Goal: Transaction & Acquisition: Purchase product/service

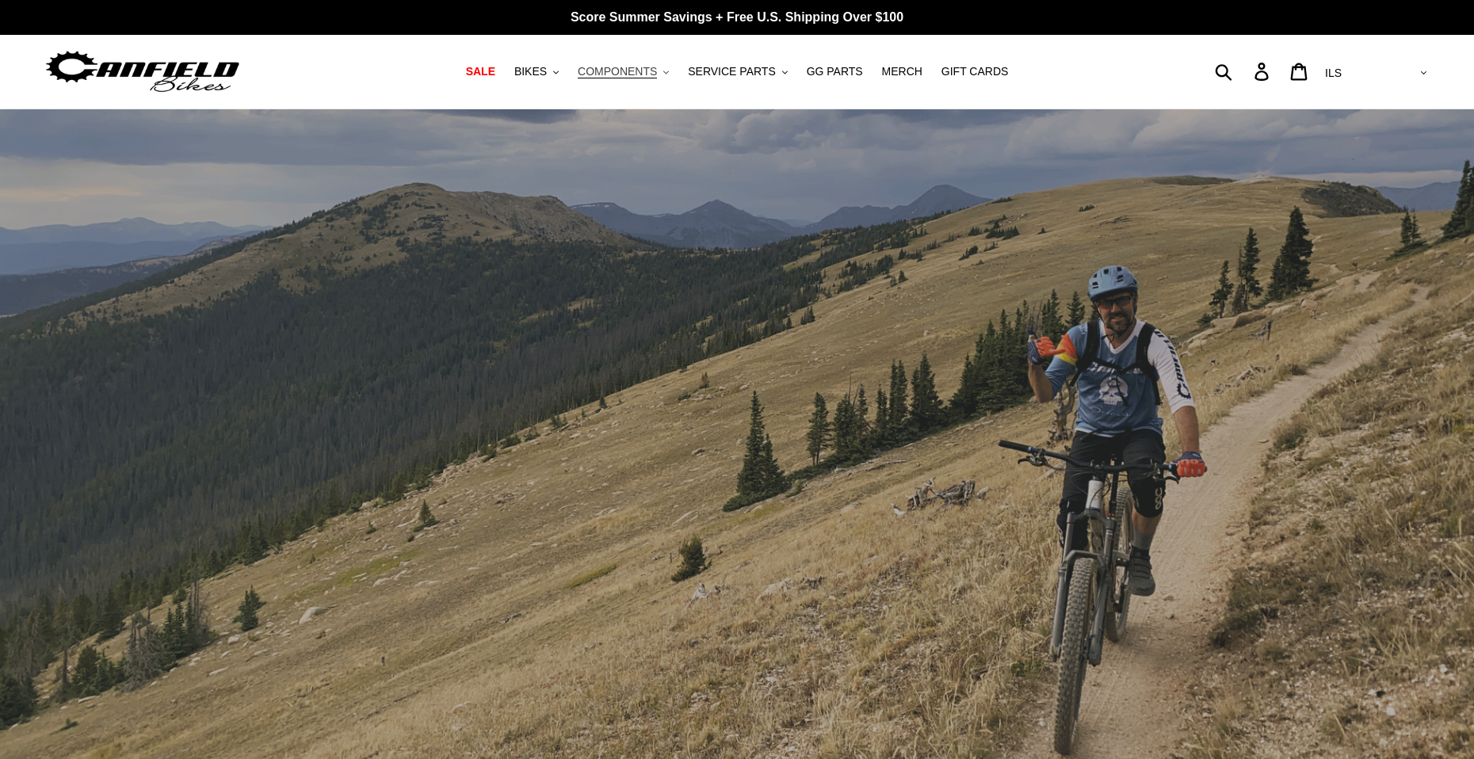
click at [635, 75] on span "COMPONENTS" at bounding box center [617, 71] width 79 height 13
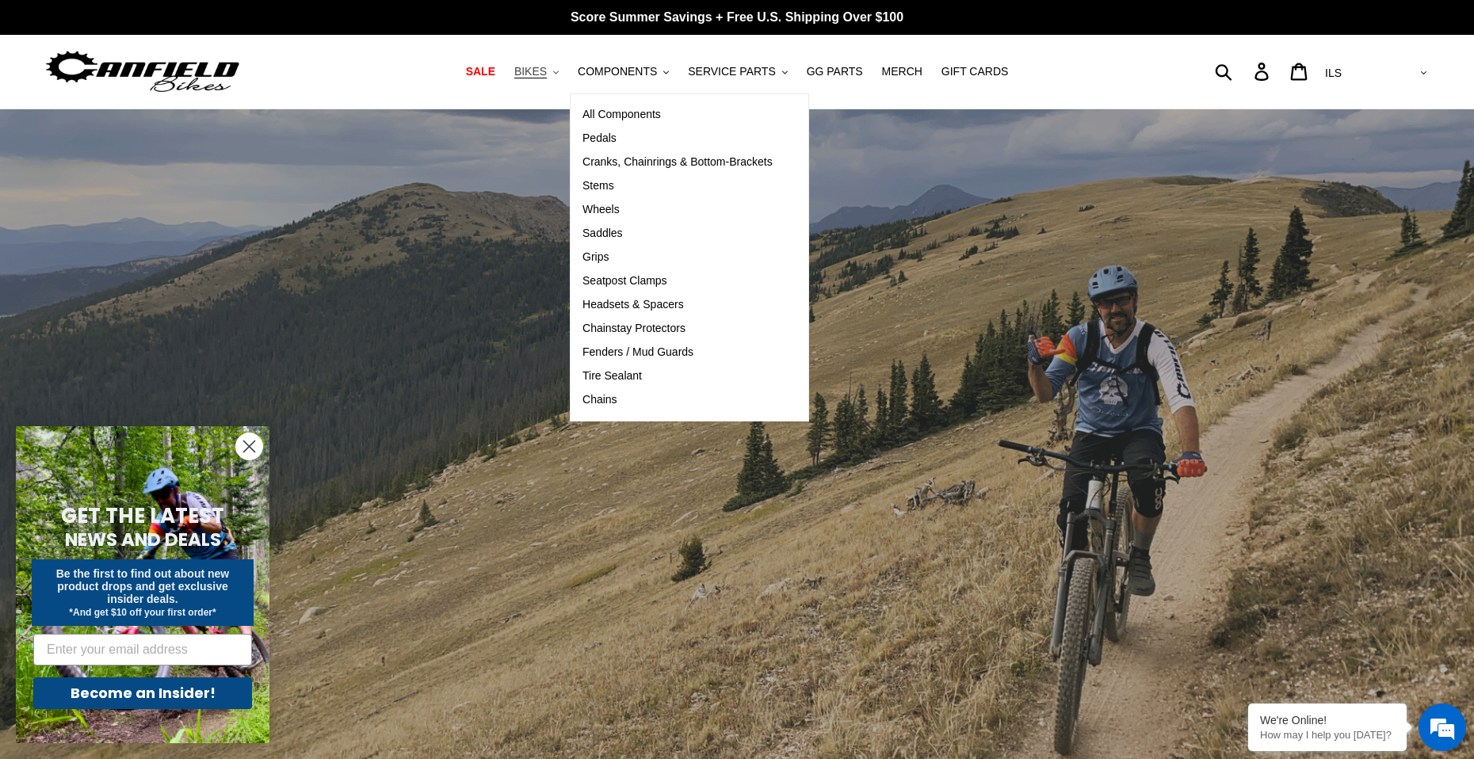
click at [564, 78] on button "BIKES .cls-1{fill:#231f20}" at bounding box center [537, 71] width 60 height 21
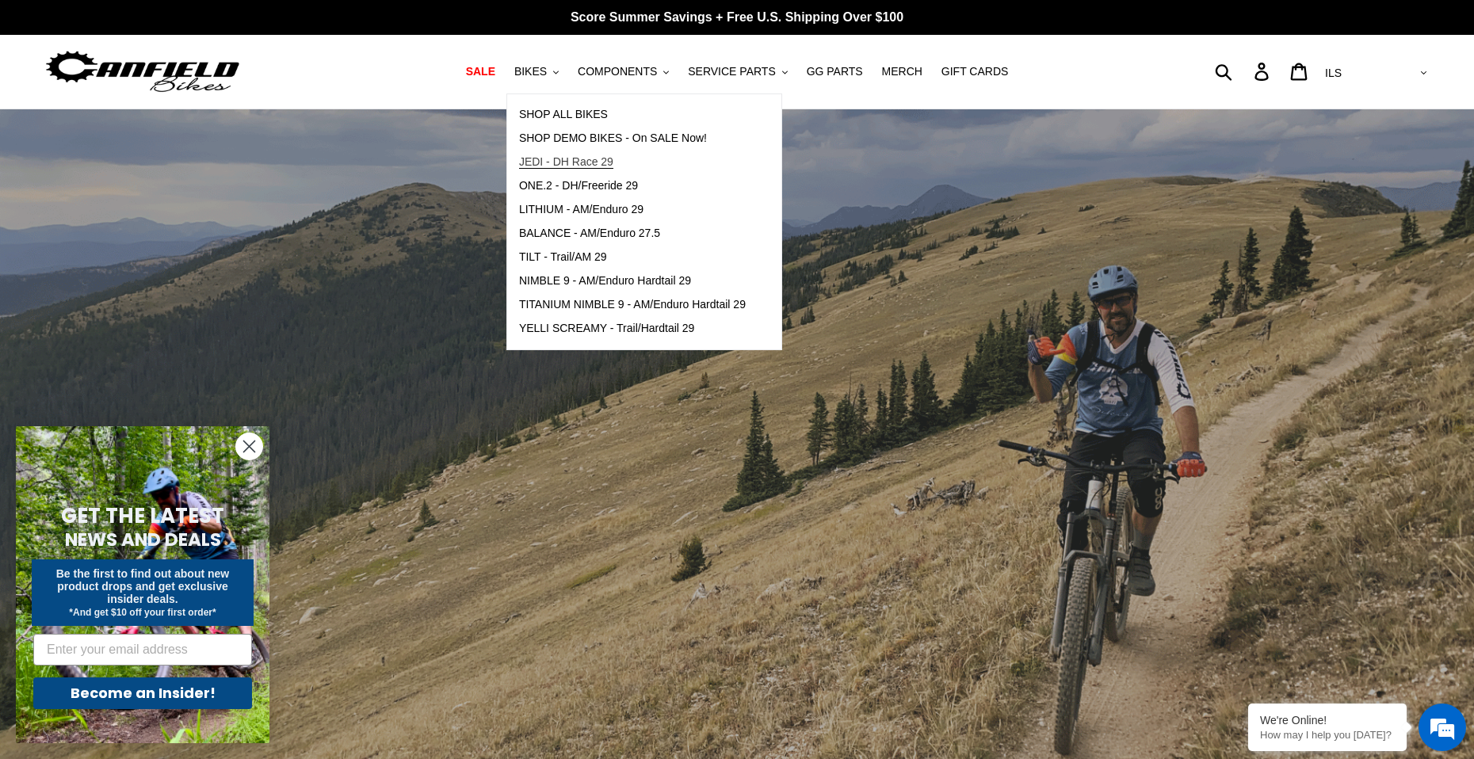
click at [614, 167] on span "JEDI - DH Race 29" at bounding box center [566, 161] width 94 height 13
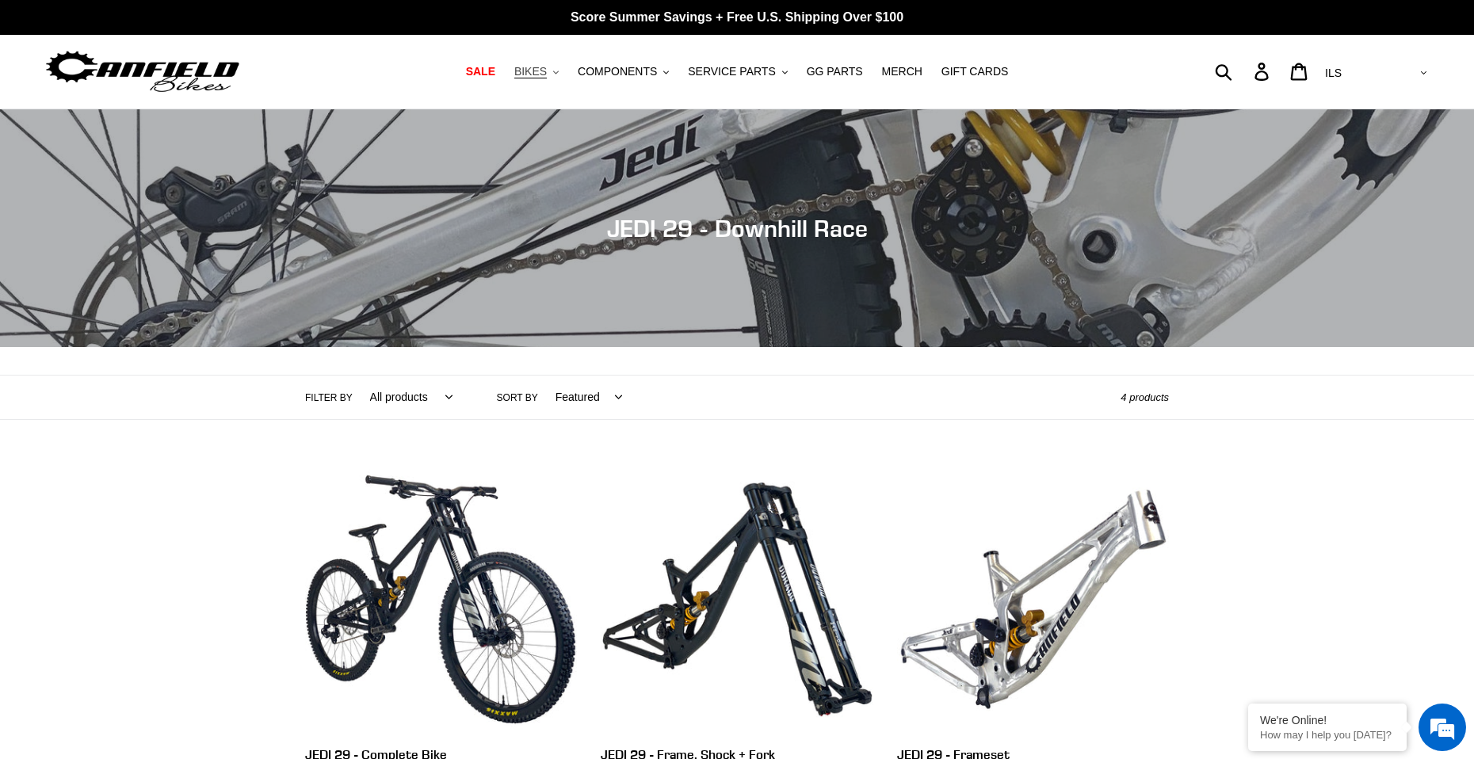
click at [544, 78] on span "BIKES" at bounding box center [530, 71] width 33 height 13
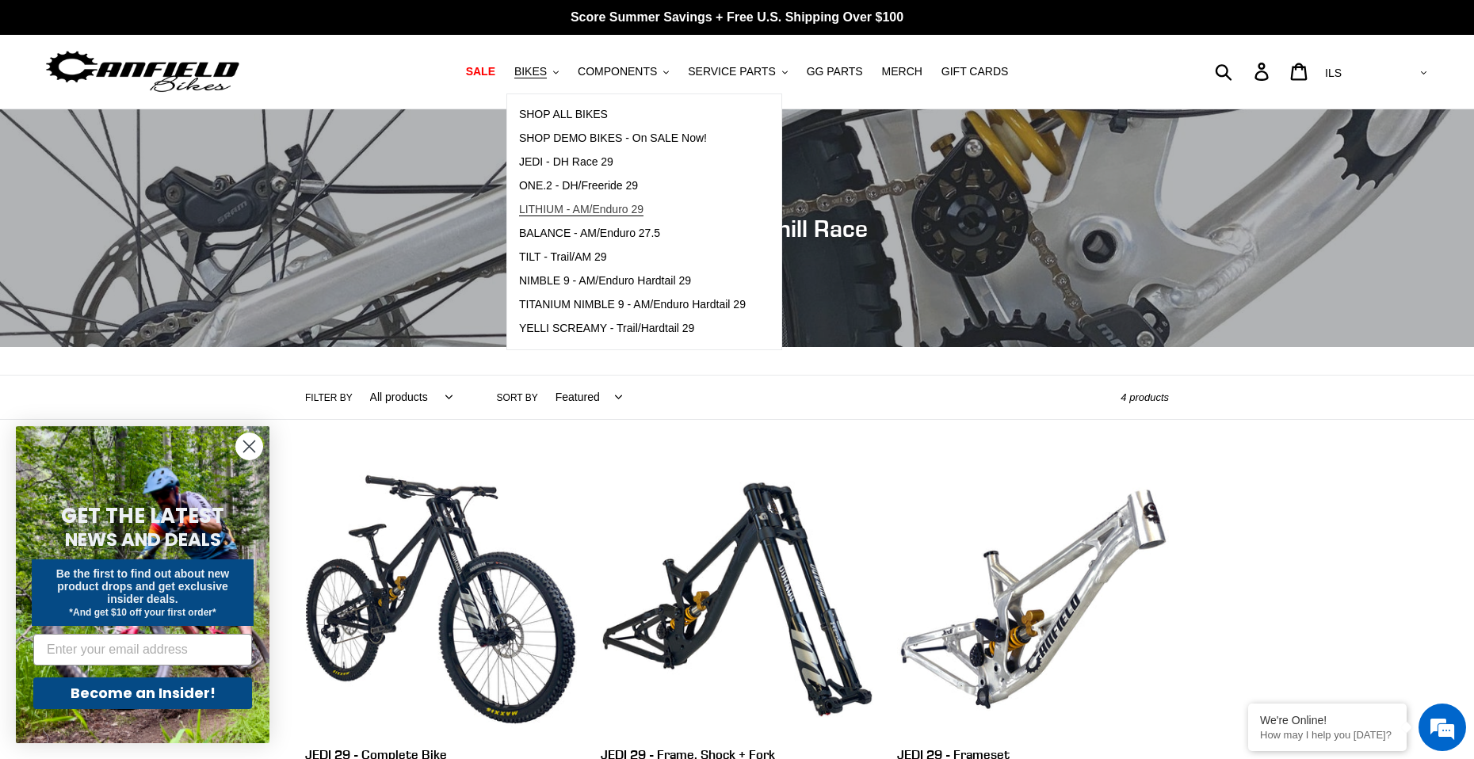
click at [644, 212] on span "LITHIUM - AM/Enduro 29" at bounding box center [581, 209] width 124 height 13
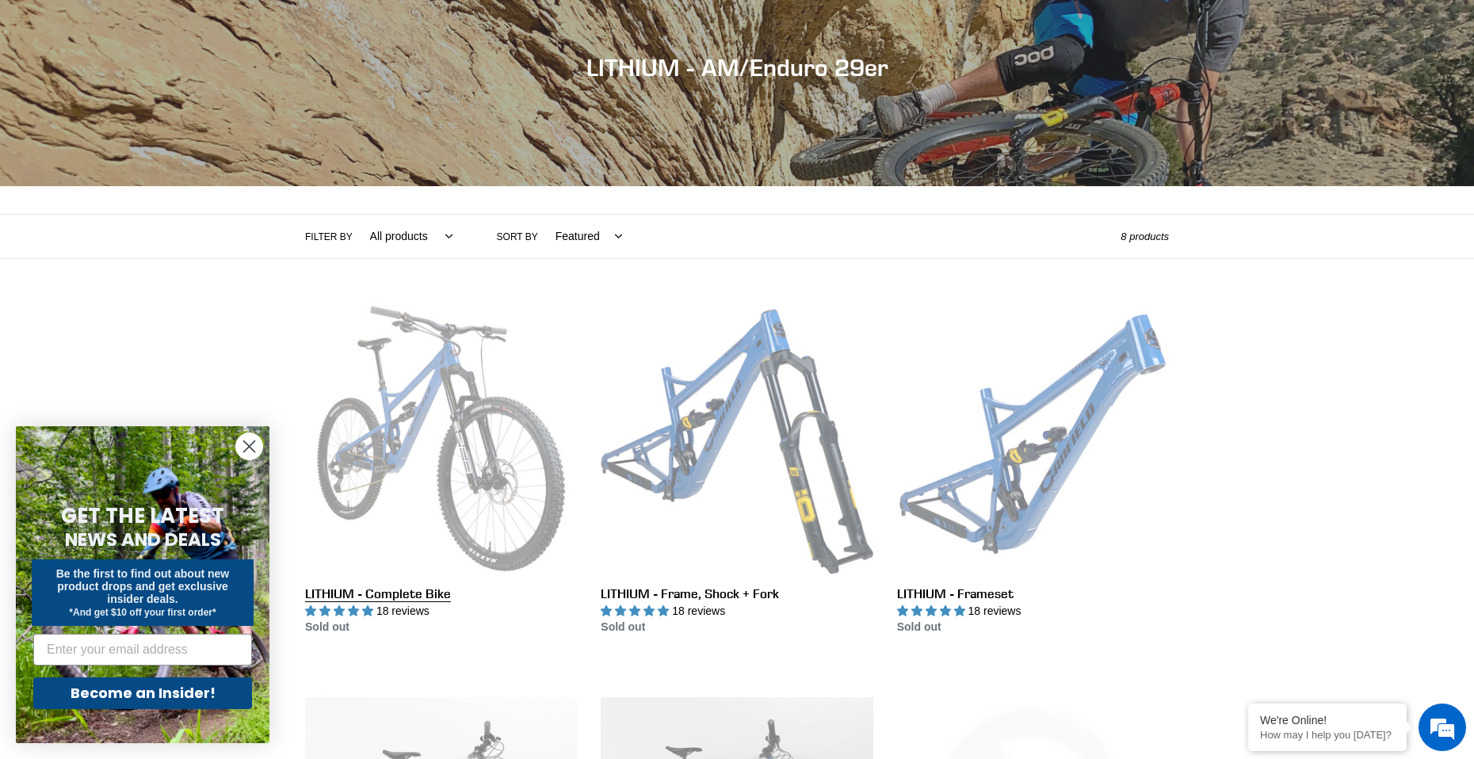
scroll to position [79, 0]
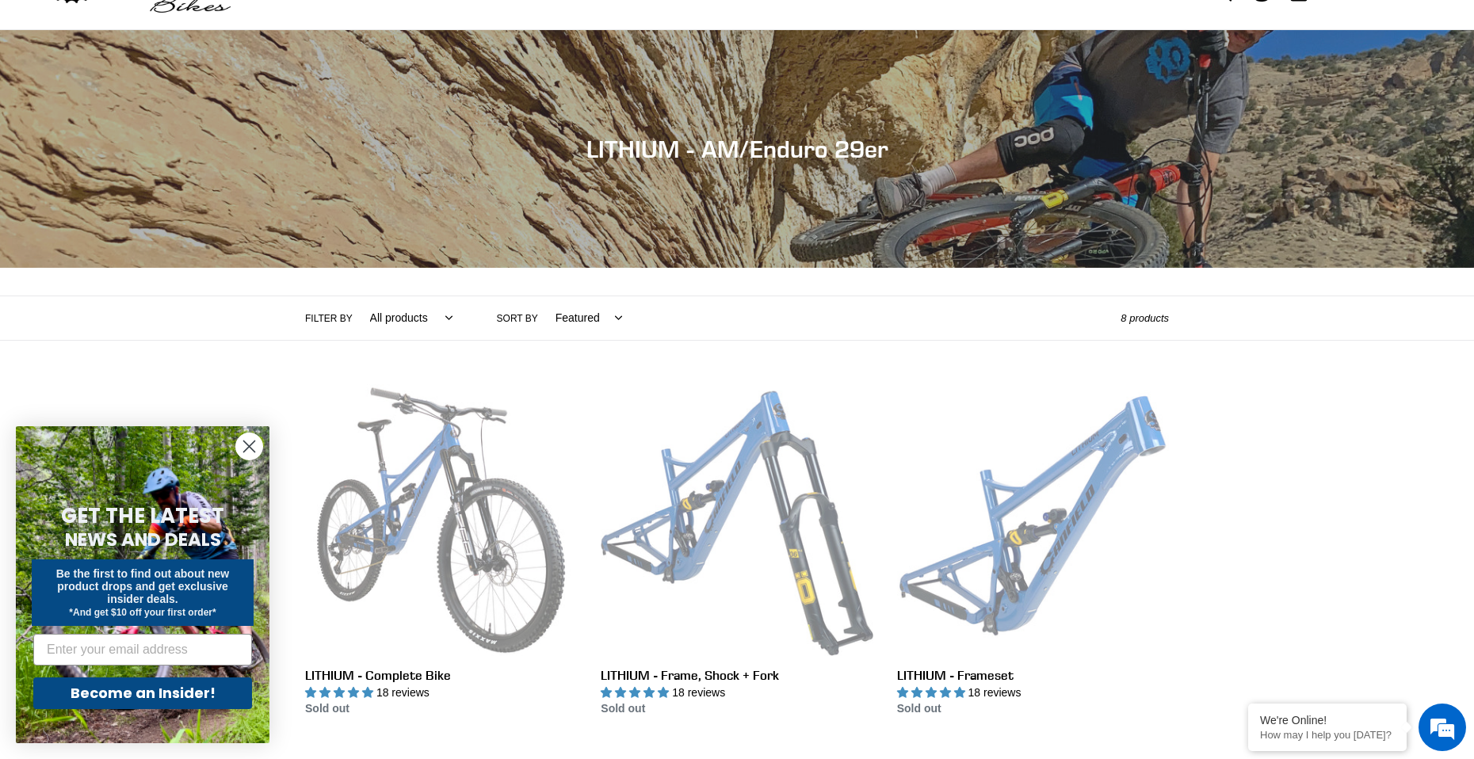
click at [591, 315] on select "Featured Best selling Alphabetically, A-Z Alphabetically, Z-A Price, low to hig…" at bounding box center [584, 318] width 87 height 44
drag, startPoint x: 591, startPoint y: 316, endPoint x: 392, endPoint y: 319, distance: 199.8
click at [583, 318] on select "Featured Best selling Alphabetically, A-Z Alphabetically, Z-A Price, low to hig…" at bounding box center [584, 318] width 87 height 44
click at [383, 321] on select "All products 29er BFCM23 BFCM24 CBF DEMO BIKE Enduro Full Suspension Lithium" at bounding box center [407, 318] width 103 height 44
select select "/collections/lithium-long-travel-29er/29er"
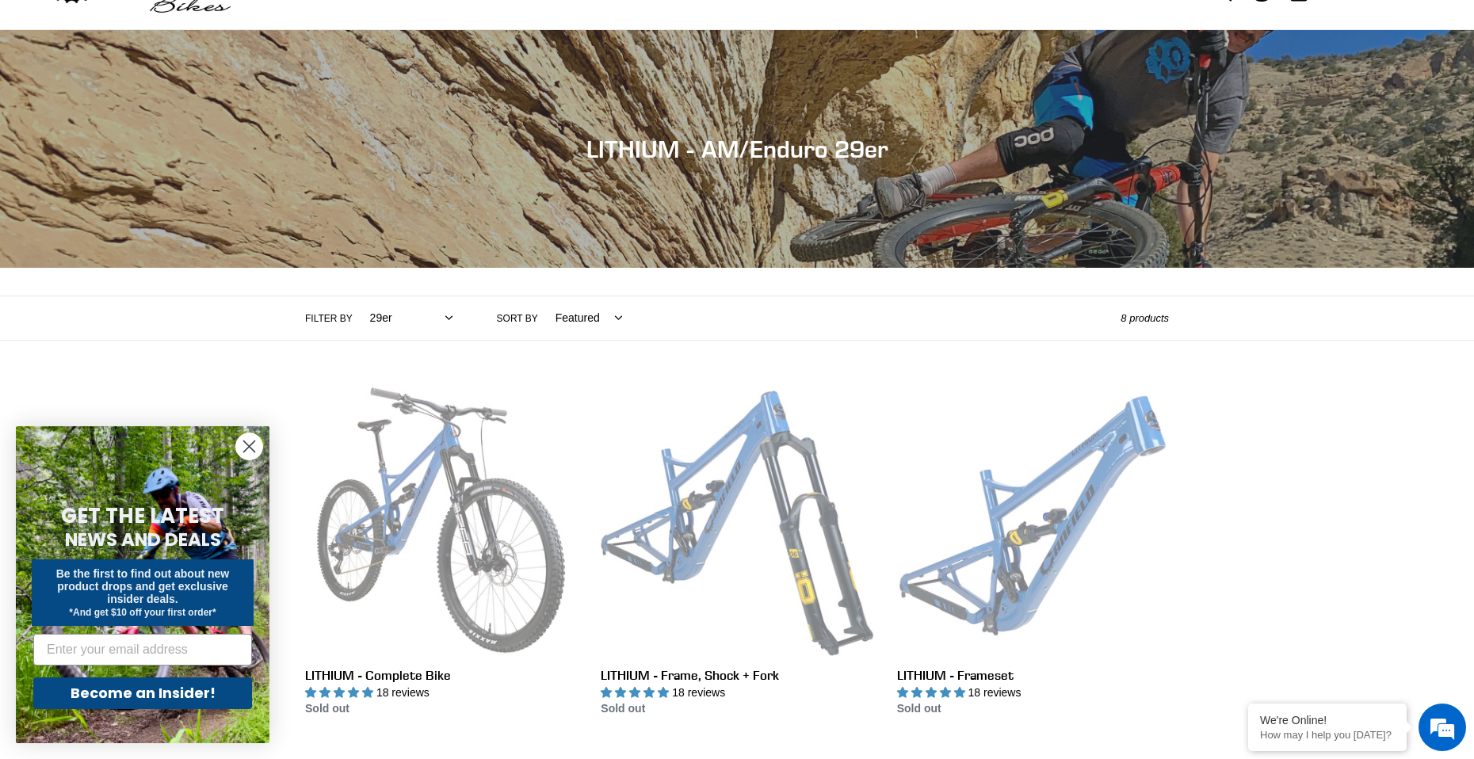
click at [356, 296] on select "All products 29er BFCM23 BFCM24 CBF DEMO BIKE Enduro Full Suspension Lithium" at bounding box center [407, 318] width 103 height 44
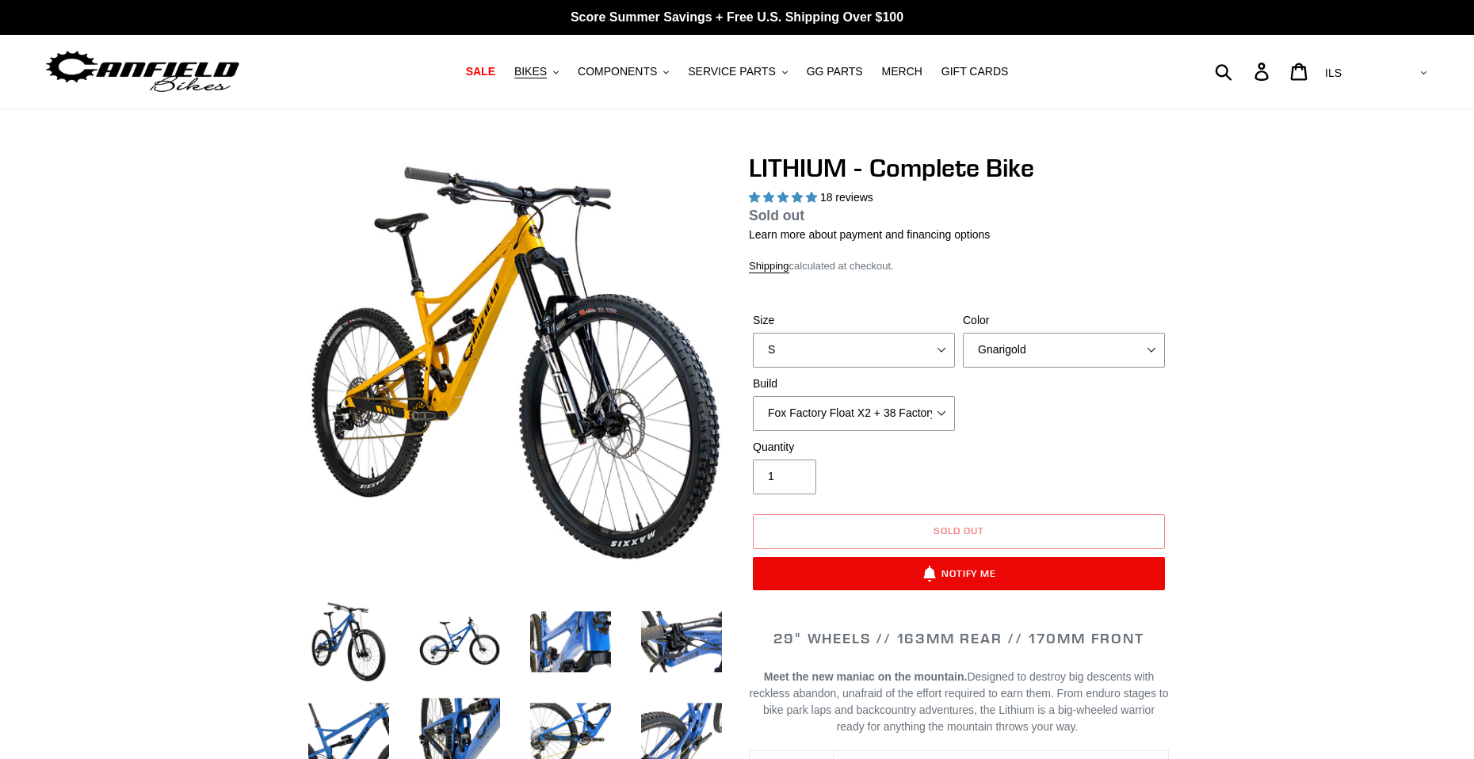
select select "highest-rating"
click at [963, 333] on select "Gnarigold Blue Velvet Stealth Black" at bounding box center [1064, 350] width 202 height 35
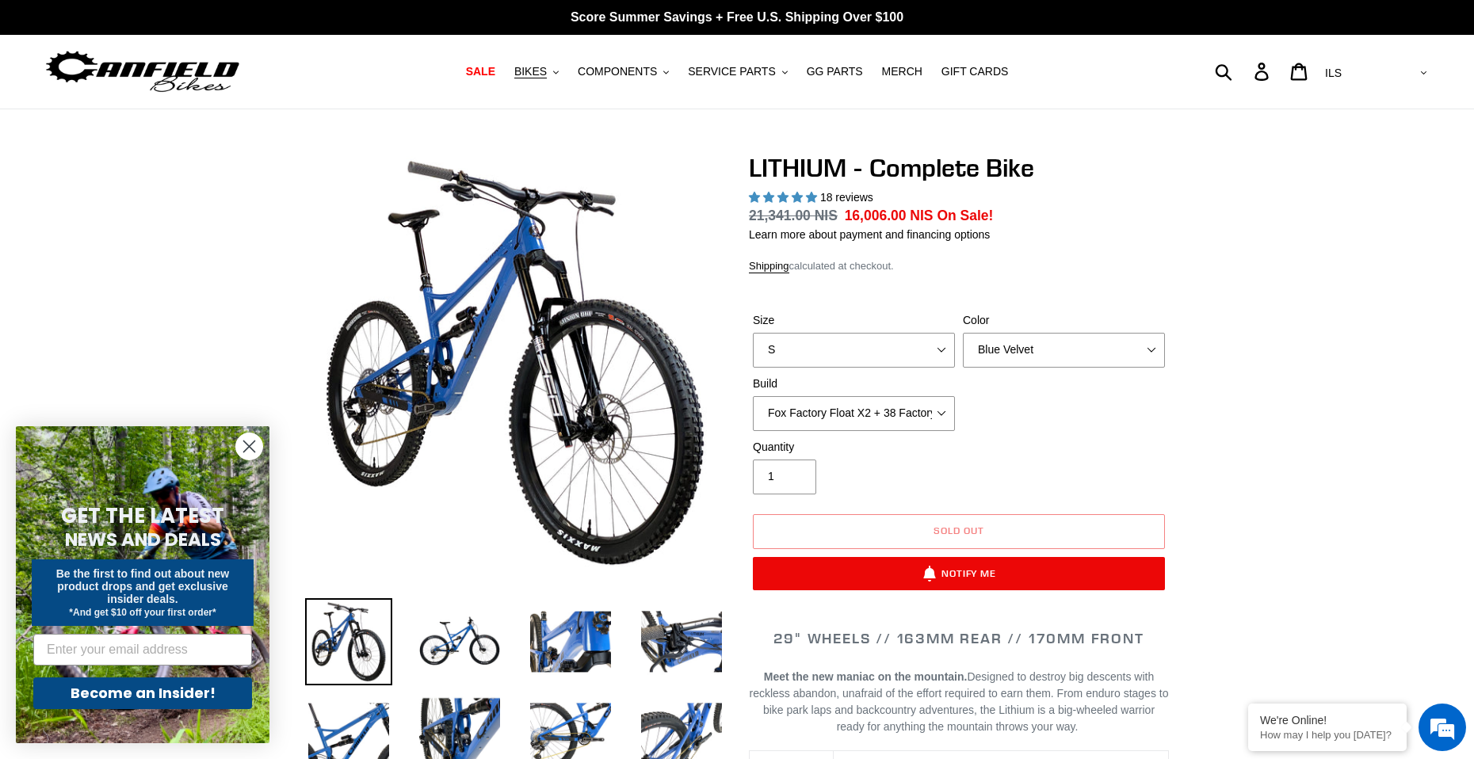
click at [1068, 357] on select "Gnarigold Blue Velvet Stealth Black" at bounding box center [1064, 350] width 202 height 35
click at [963, 333] on select "Gnarigold Blue Velvet Stealth Black" at bounding box center [1064, 350] width 202 height 35
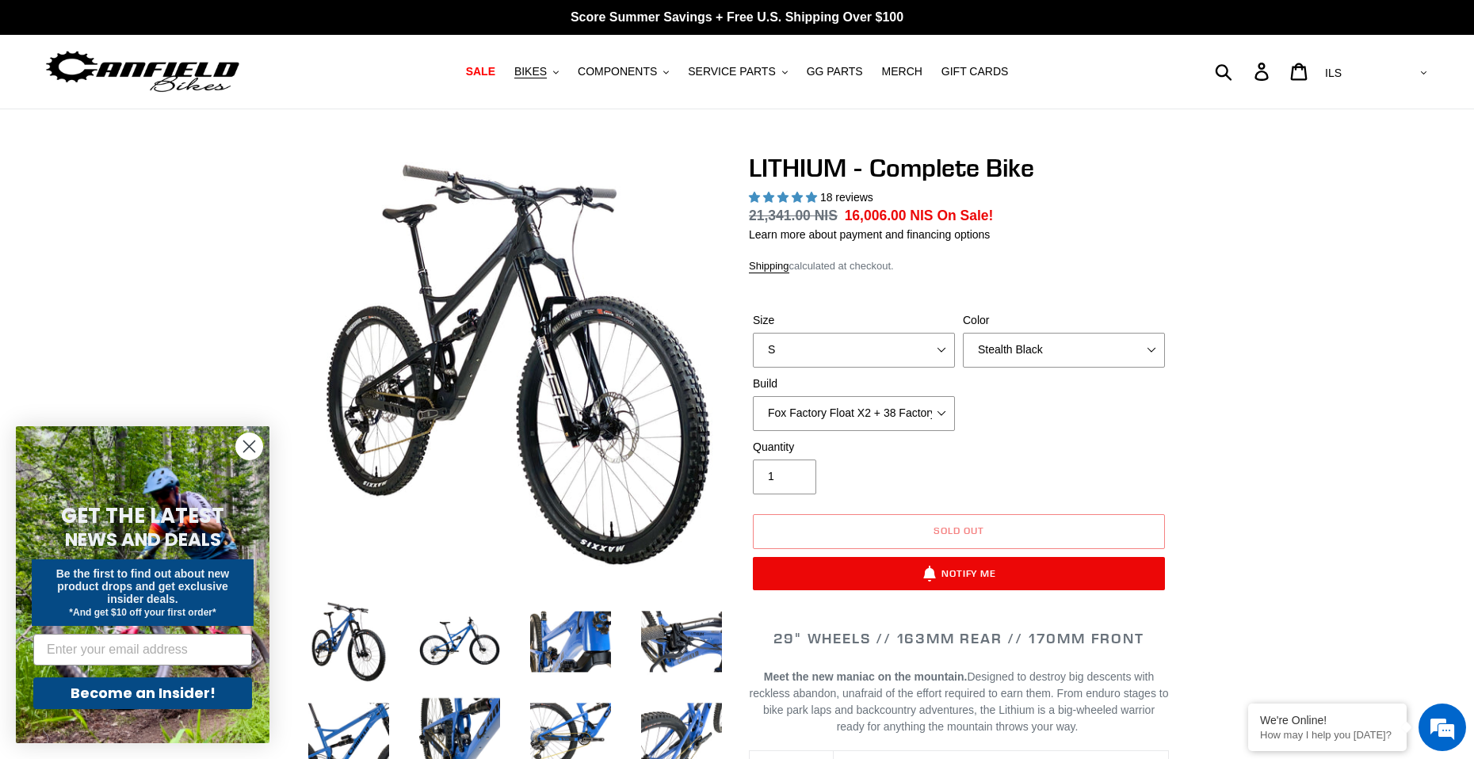
click at [1054, 338] on select "Gnarigold Blue Velvet Stealth Black" at bounding box center [1064, 350] width 202 height 35
select select "Gnarigold"
click at [963, 333] on select "Gnarigold Blue Velvet Stealth Black" at bounding box center [1064, 350] width 202 height 35
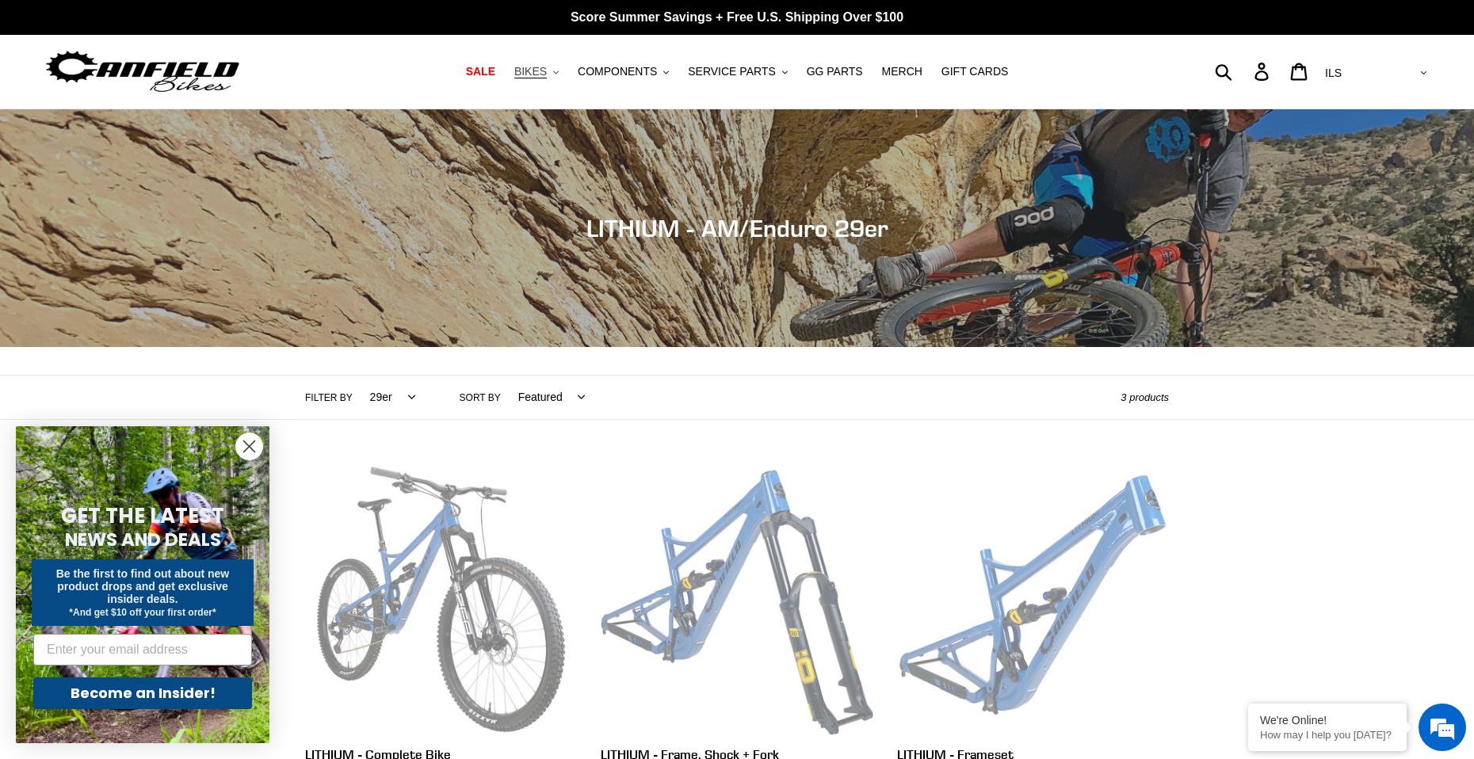
click at [547, 67] on span "BIKES" at bounding box center [530, 71] width 33 height 13
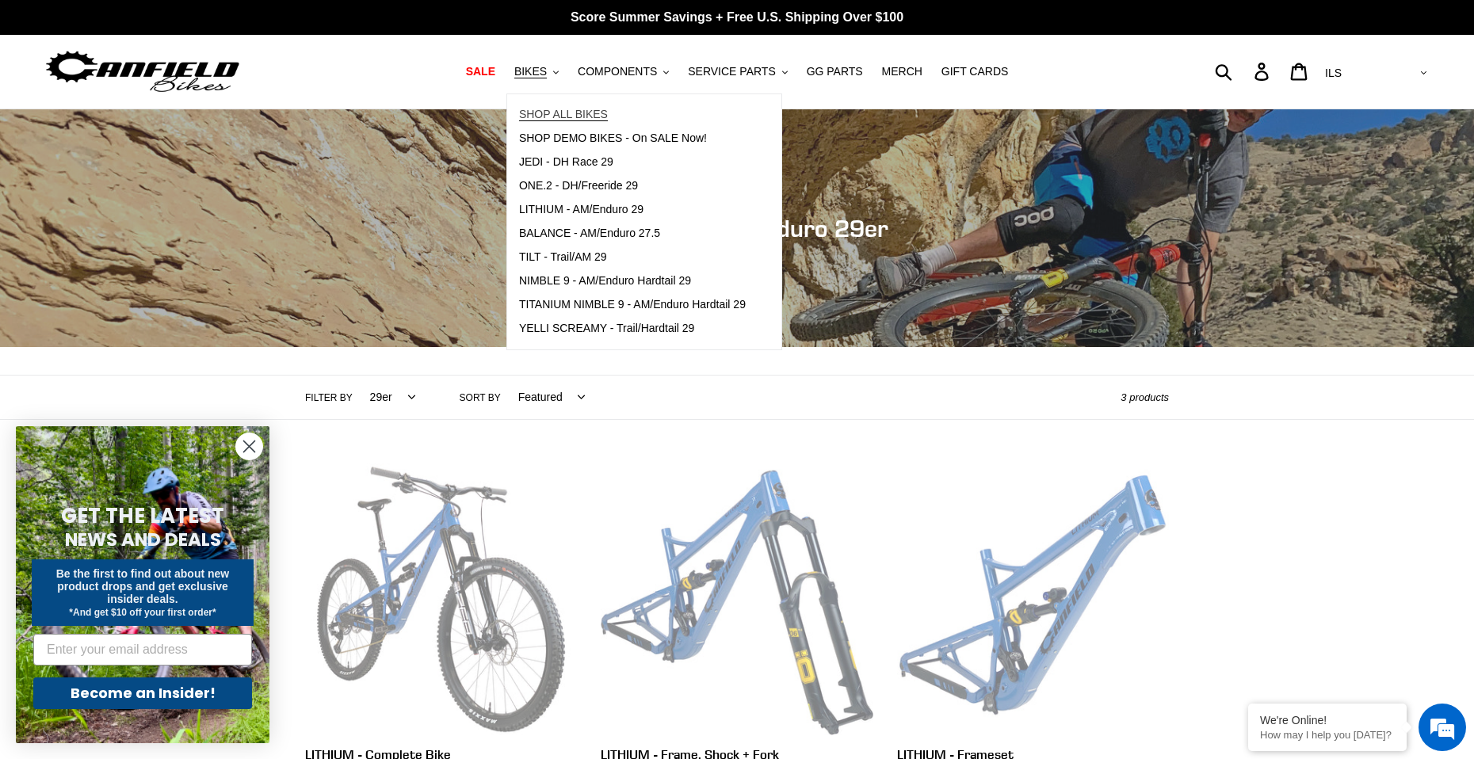
click at [608, 119] on span "SHOP ALL BIKES" at bounding box center [563, 114] width 89 height 13
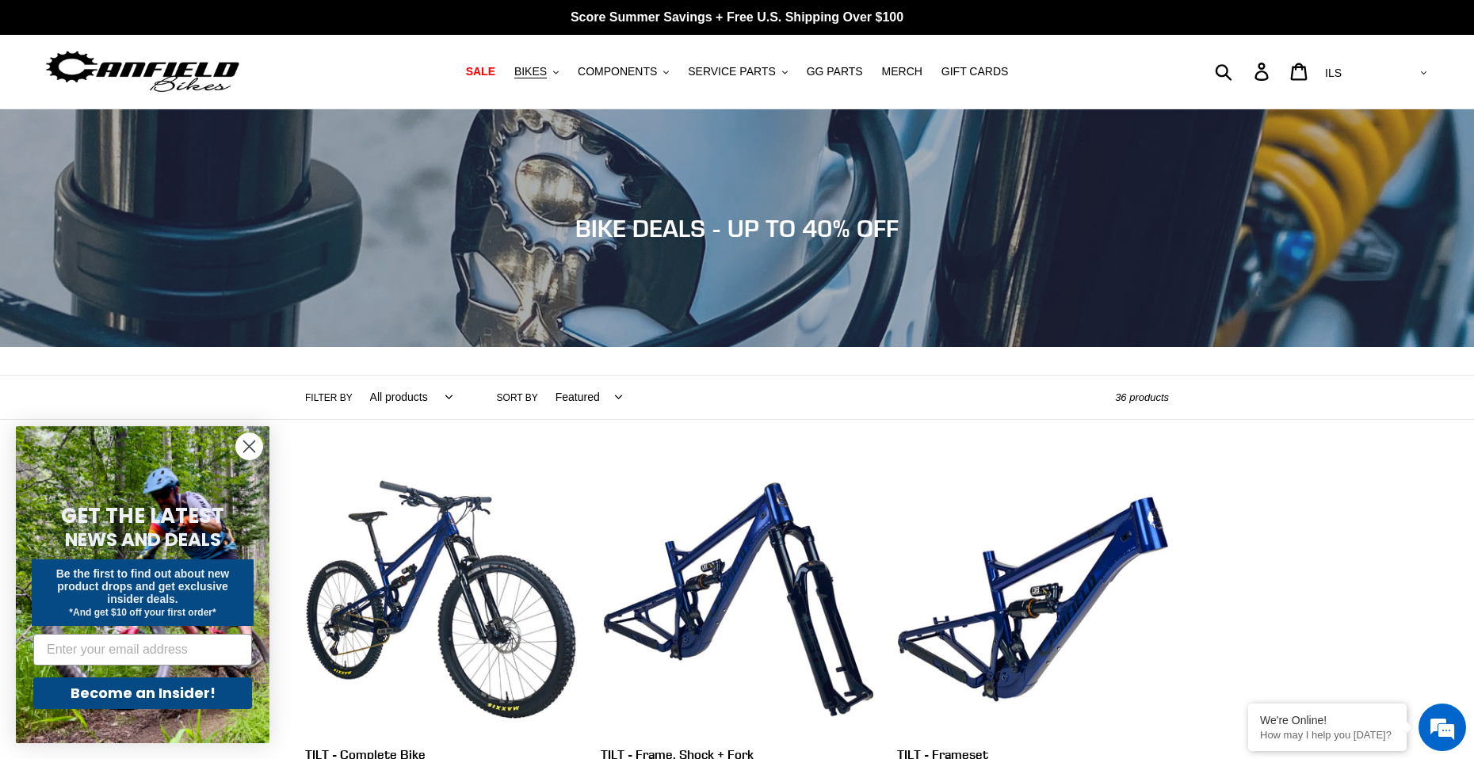
click at [450, 396] on select "All products 275 29er balance BFCM23 BFCM24 CBF DEMO BIKE [GEOGRAPHIC_DATA] [GE…" at bounding box center [407, 398] width 103 height 44
click at [735, 347] on div "Collection: BIKE DEALS - UP TO 40% OFF" at bounding box center [737, 347] width 1474 height 0
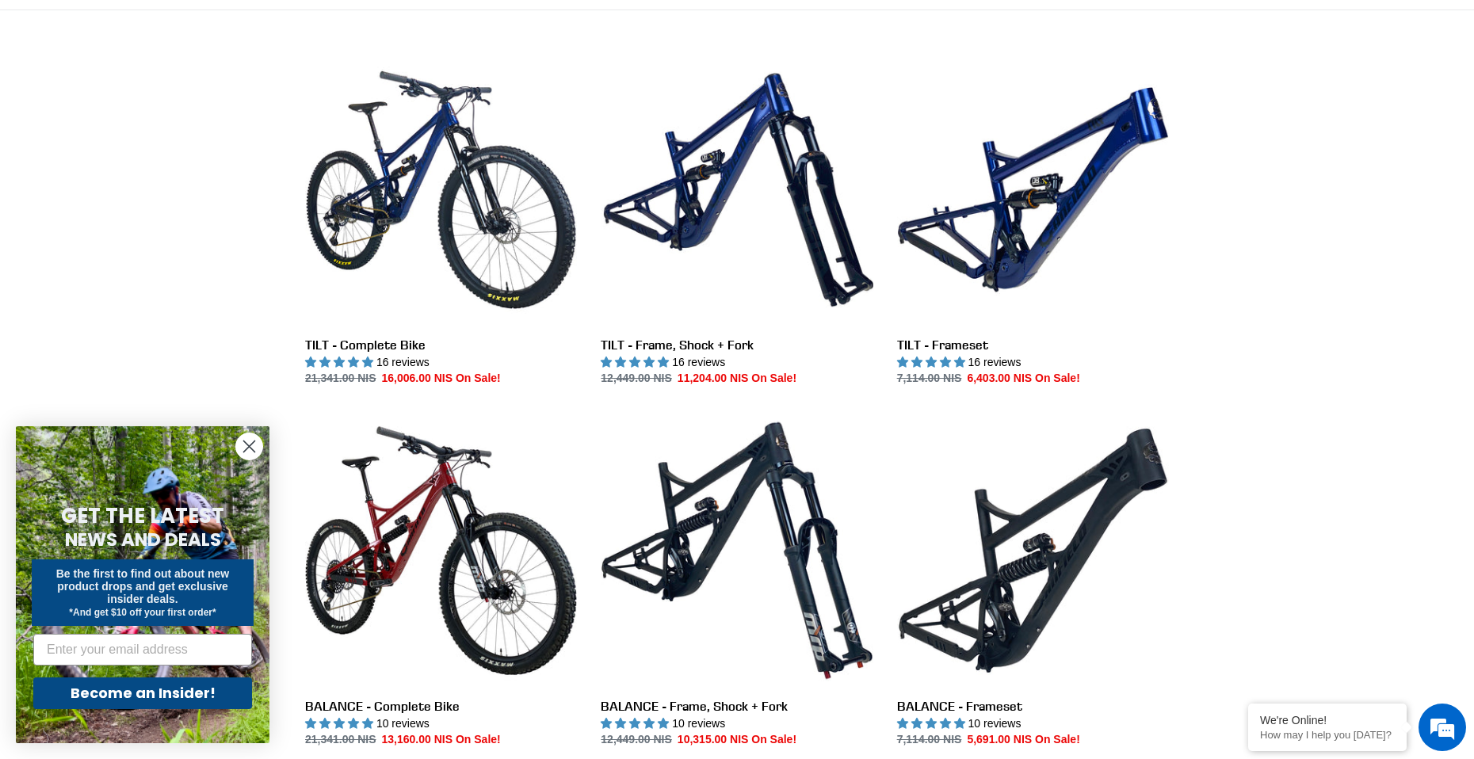
scroll to position [159, 0]
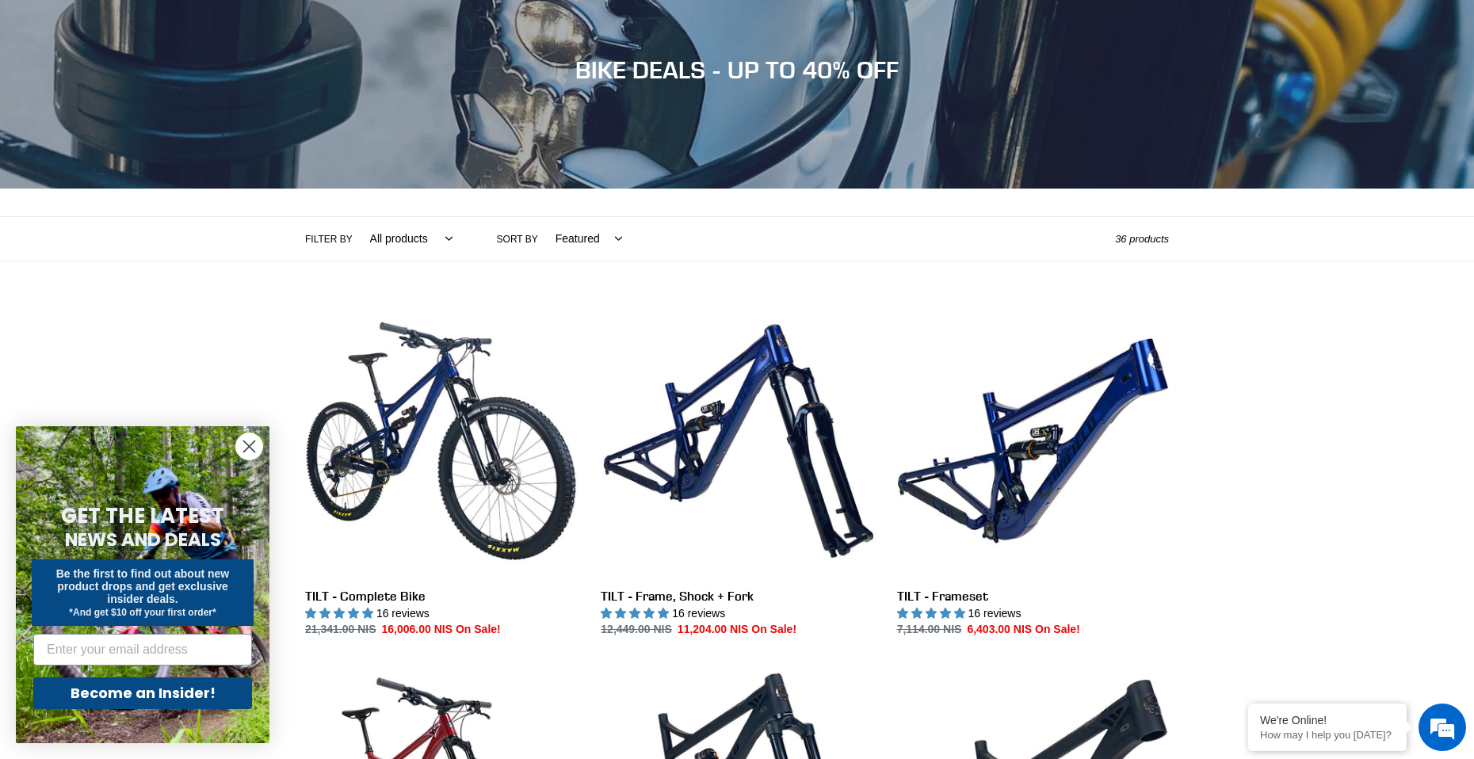
click at [418, 212] on header "Collection: BIKE DEALS - UP TO 40% OFF Filter by All products 275 29er balance …" at bounding box center [737, 106] width 1474 height 311
click at [412, 232] on select "All products 275 29er balance BFCM23 BFCM24 CBF DEMO BIKE [GEOGRAPHIC_DATA] [GE…" at bounding box center [407, 239] width 103 height 44
select select "/collections/bikes/29er"
click at [356, 217] on select "All products 275 29er balance BFCM23 BFCM24 CBF DEMO BIKE [GEOGRAPHIC_DATA] [GE…" at bounding box center [407, 239] width 103 height 44
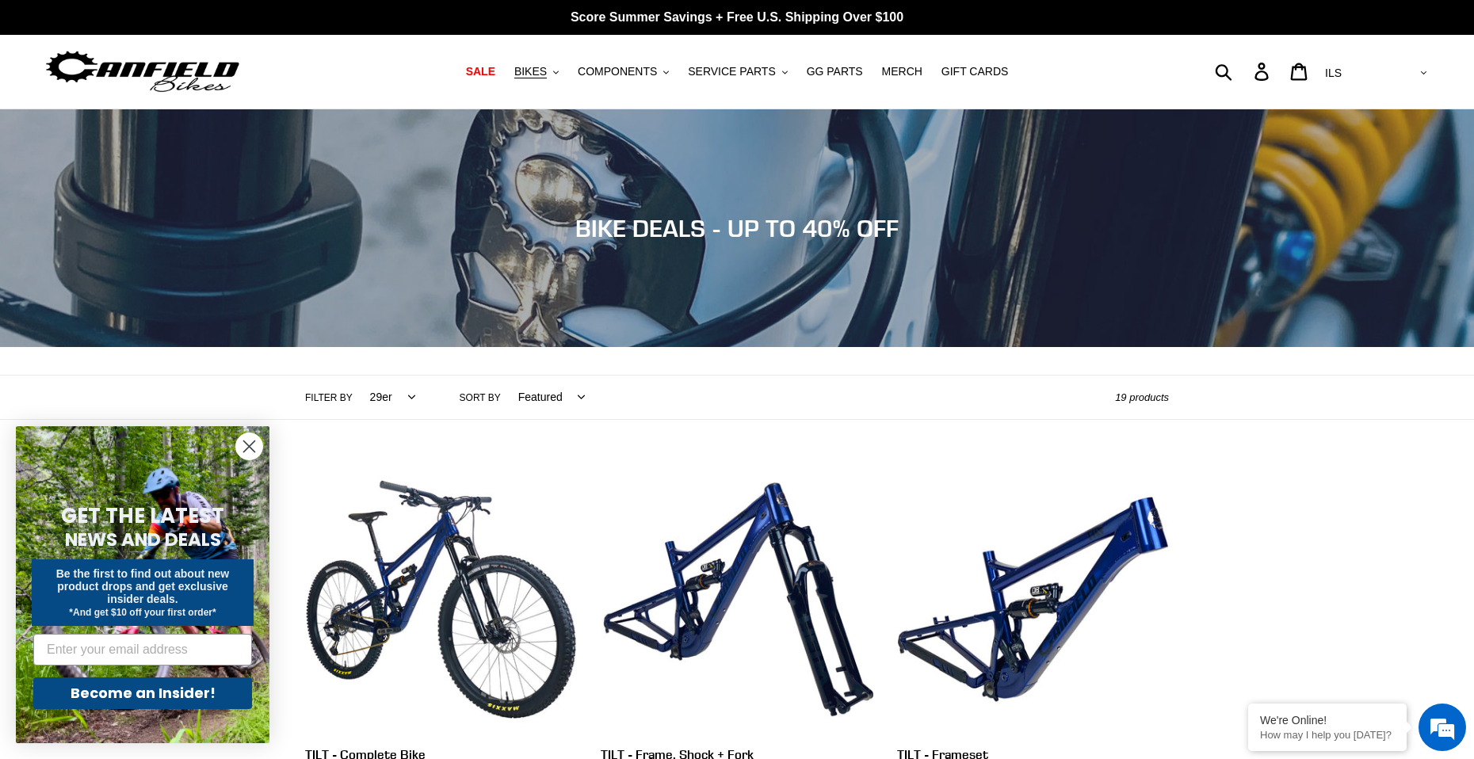
drag, startPoint x: 0, startPoint y: 0, endPoint x: 942, endPoint y: 269, distance: 979.3
click at [250, 439] on circle "Close dialog" at bounding box center [249, 447] width 26 height 26
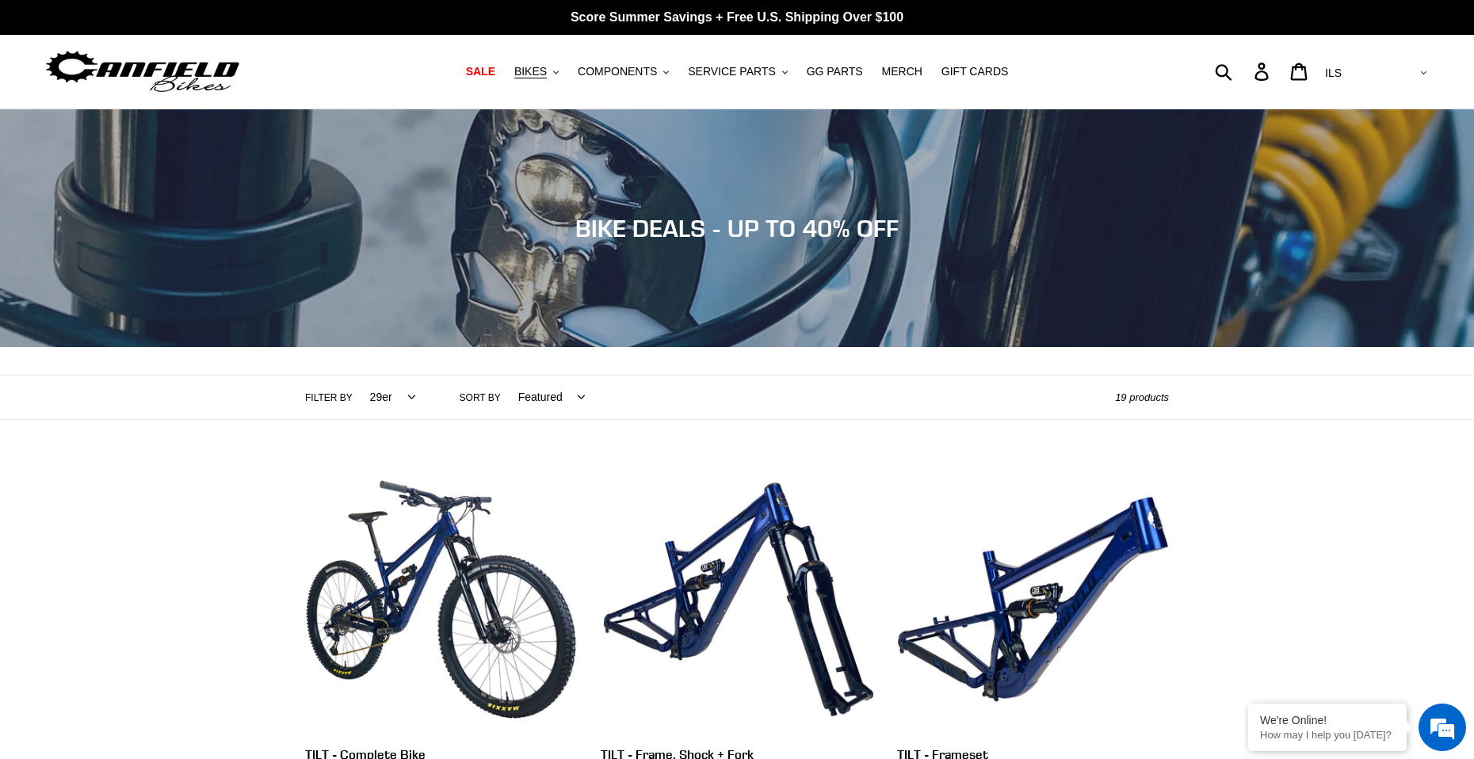
click at [541, 399] on select "Featured Best selling Alphabetically, A-Z Alphabetically, Z-A Price, low to hig…" at bounding box center [547, 398] width 87 height 44
drag, startPoint x: 542, startPoint y: 398, endPoint x: 400, endPoint y: 396, distance: 142.7
click at [534, 398] on select "Featured Best selling Alphabetically, A-Z Alphabetically, Z-A Price, low to hig…" at bounding box center [547, 398] width 87 height 44
click at [379, 401] on select "All products 275 29er balance BFCM23 BFCM24 CBF DEMO BIKE Downhill Enduro Full …" at bounding box center [389, 398] width 66 height 44
select select "/collections/bikes/full-suspension"
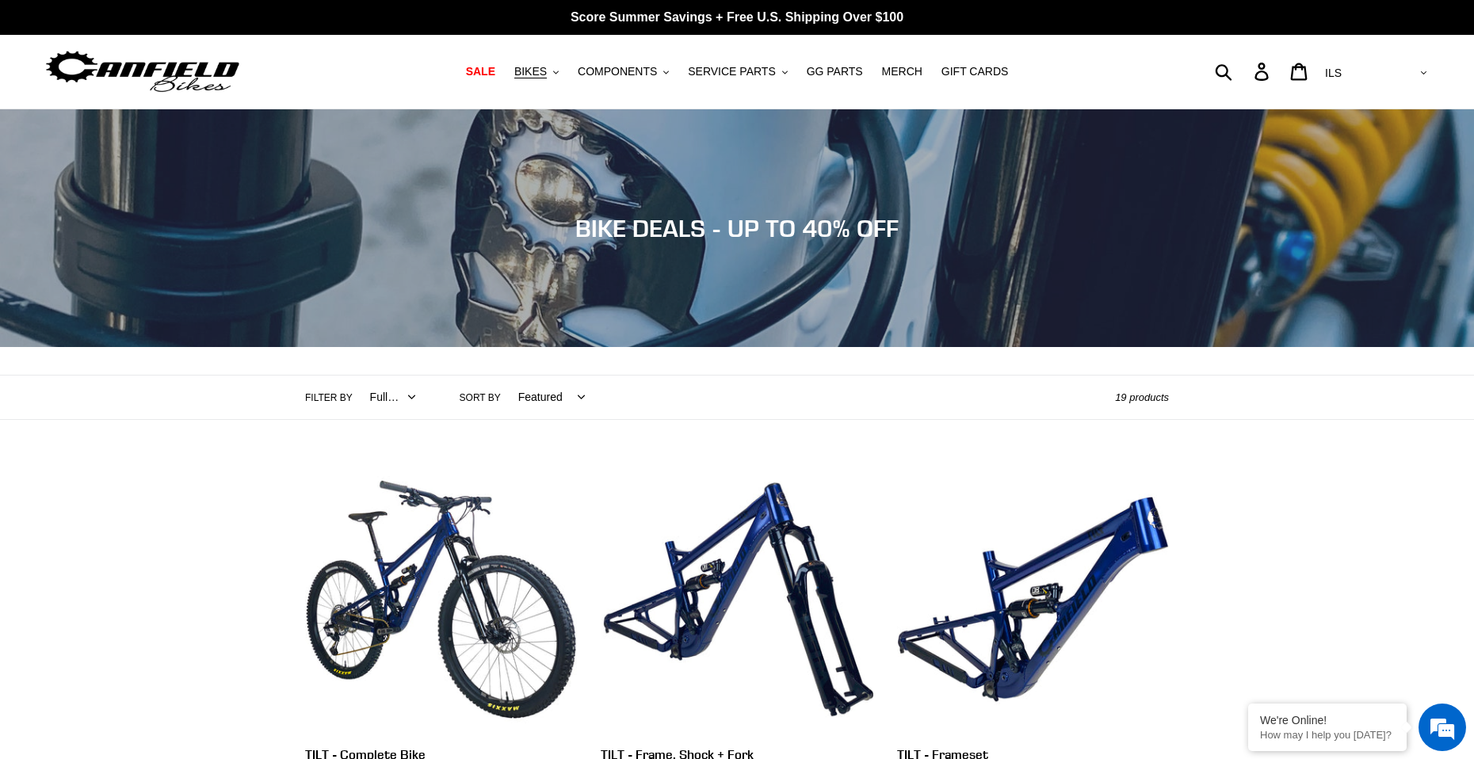
click at [356, 376] on select "All products 275 29er balance BFCM23 BFCM24 CBF DEMO BIKE Downhill Enduro Full …" at bounding box center [389, 398] width 66 height 44
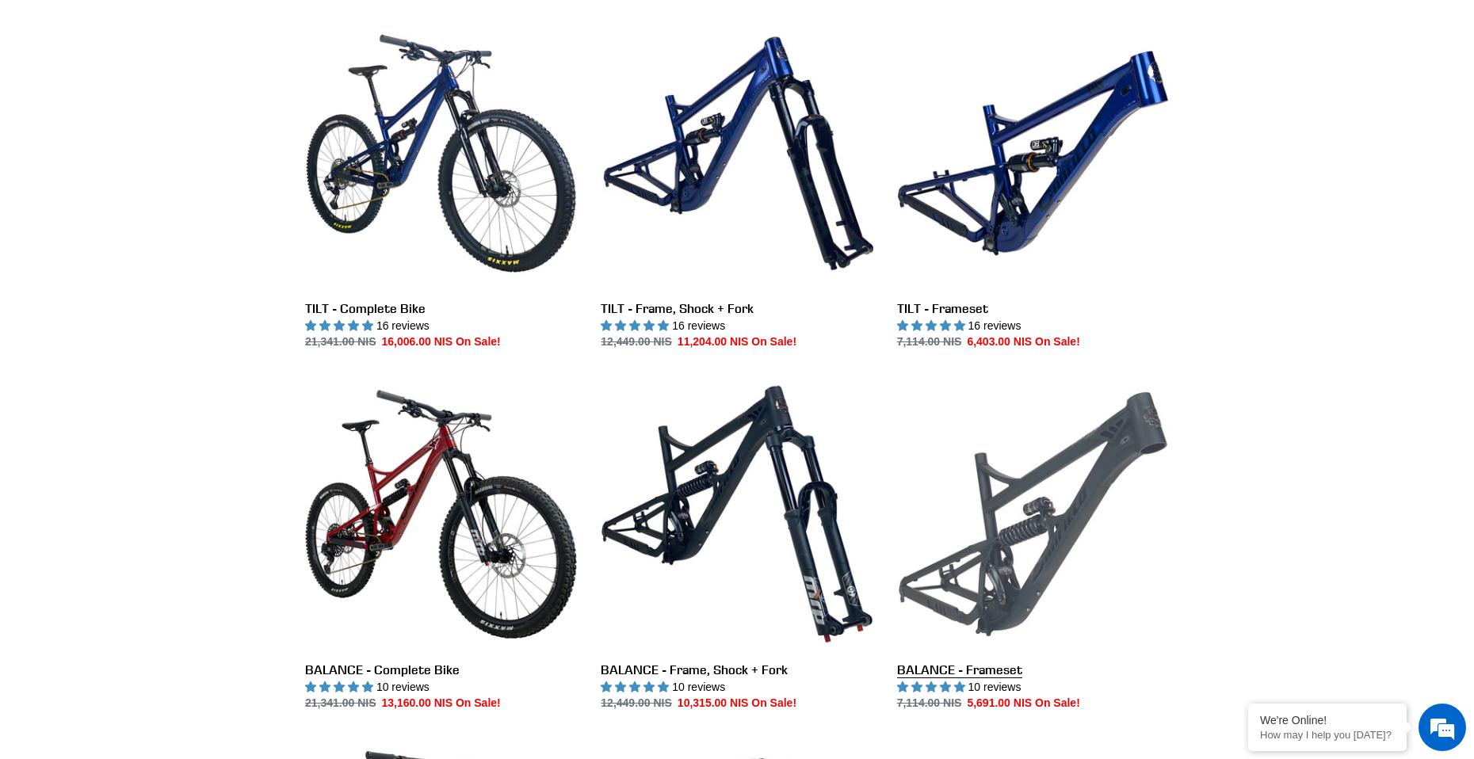
scroll to position [396, 0]
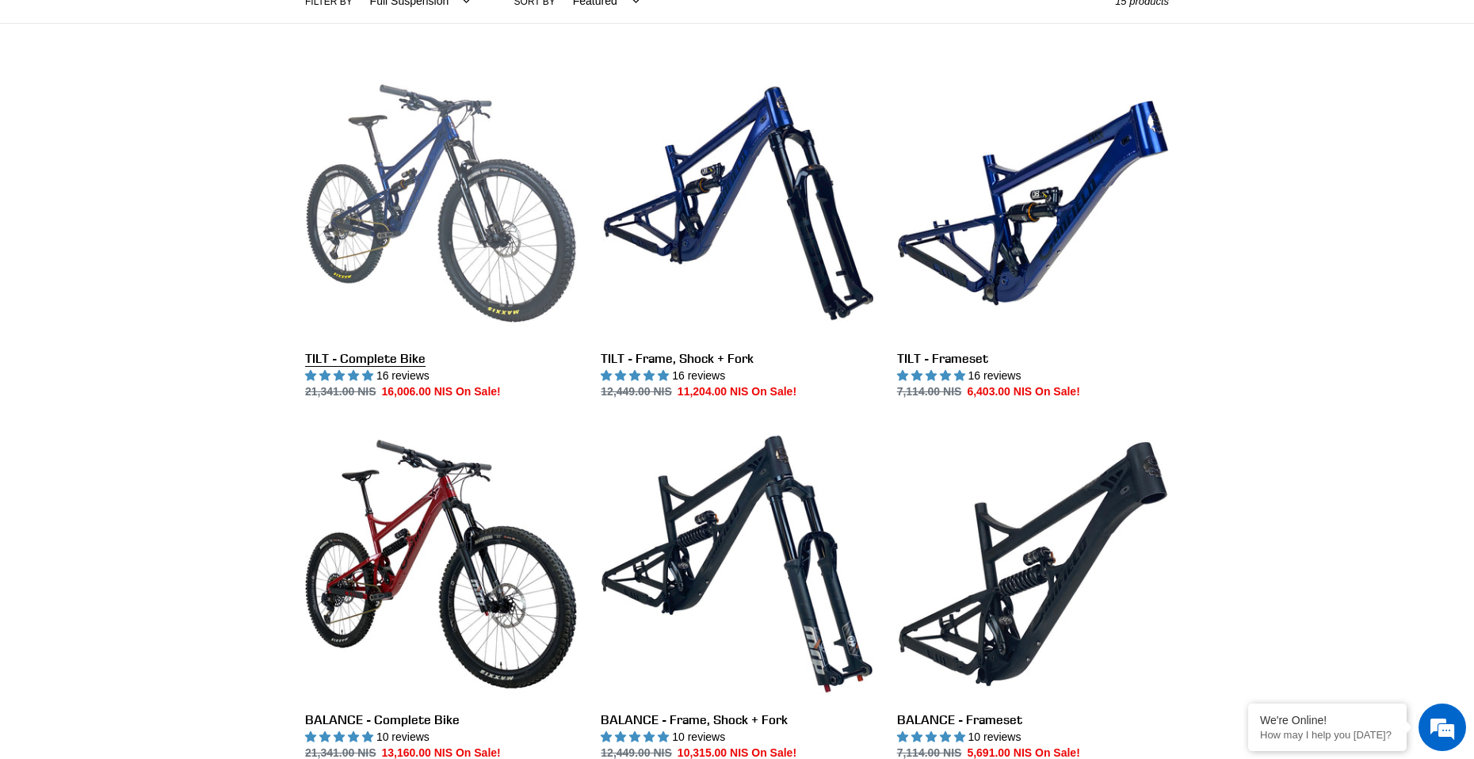
click at [446, 228] on link "TILT - Complete Bike" at bounding box center [441, 234] width 272 height 334
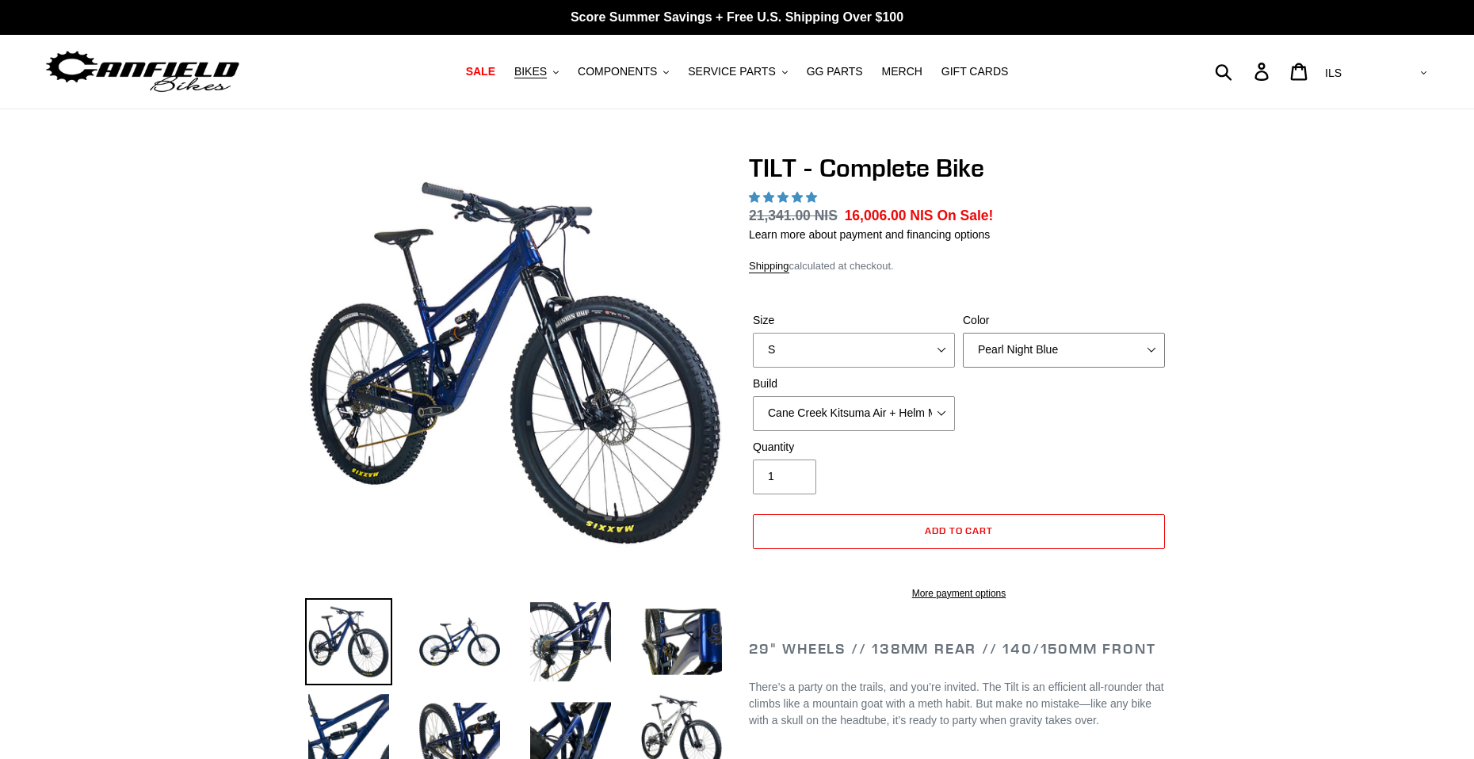
click at [1049, 352] on select "Pearl Night Blue Stealth Silver Raw" at bounding box center [1064, 350] width 202 height 35
select select "highest-rating"
click at [963, 333] on select "Pearl Night Blue Stealth Silver Raw" at bounding box center [1064, 350] width 202 height 35
click at [1060, 357] on select "Pearl Night Blue Stealth Silver Raw" at bounding box center [1064, 350] width 202 height 35
click at [963, 333] on select "Pearl Night Blue Stealth Silver Raw" at bounding box center [1064, 350] width 202 height 35
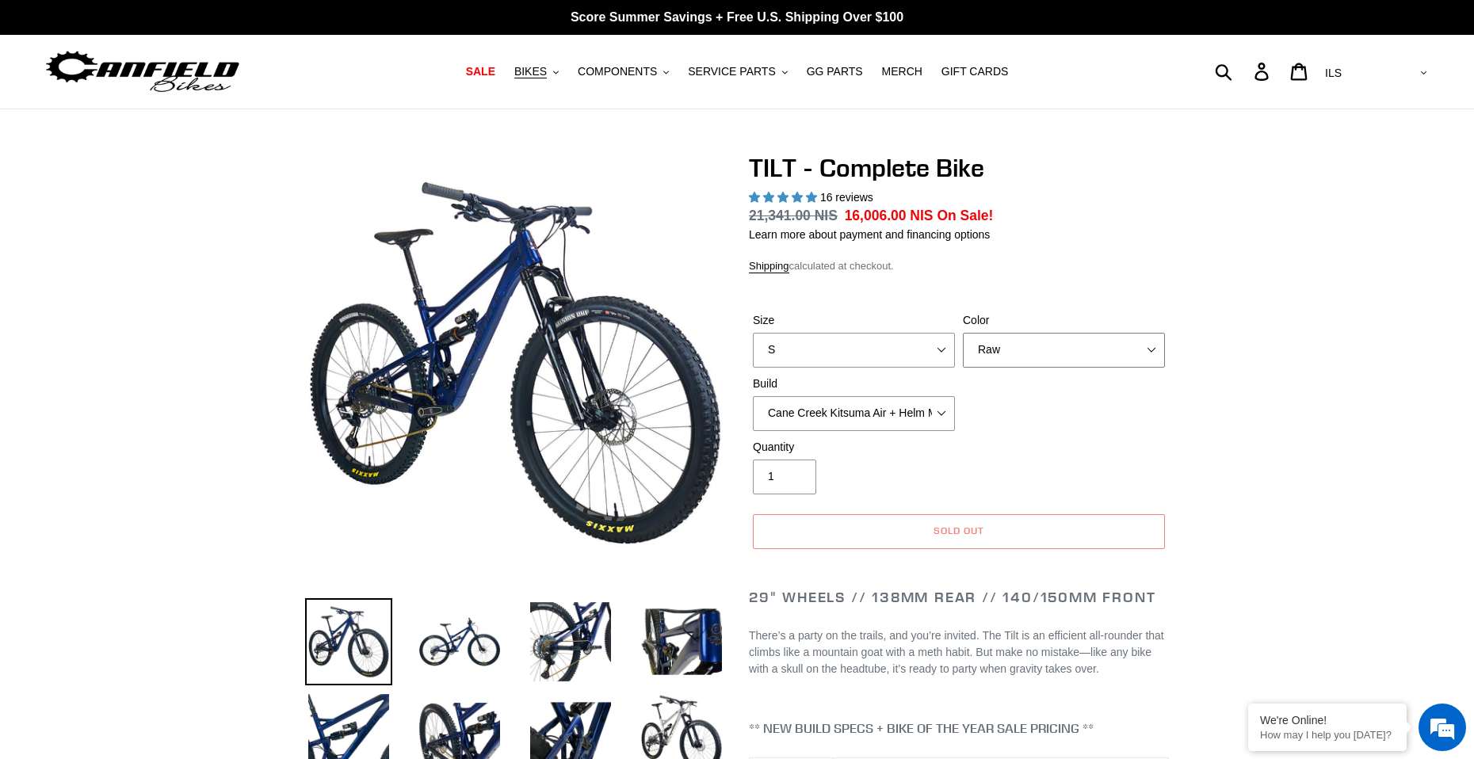
drag, startPoint x: 1033, startPoint y: 357, endPoint x: 1036, endPoint y: 366, distance: 10.0
click at [1033, 357] on select "Pearl Night Blue Stealth Silver Raw" at bounding box center [1064, 350] width 202 height 35
select select "Pearl Night Blue"
click at [963, 333] on select "Pearl Night Blue Stealth Silver Raw" at bounding box center [1064, 350] width 202 height 35
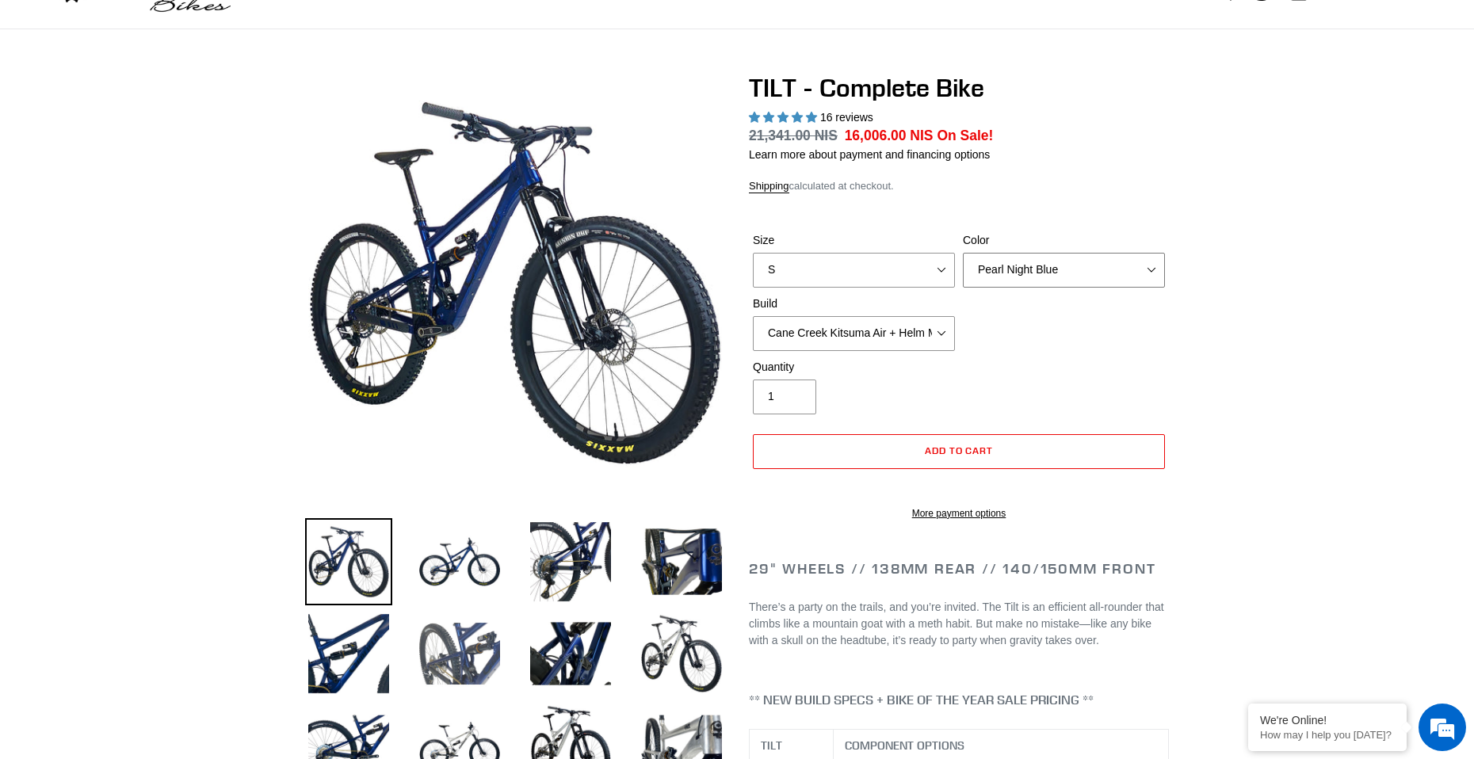
scroll to position [317, 0]
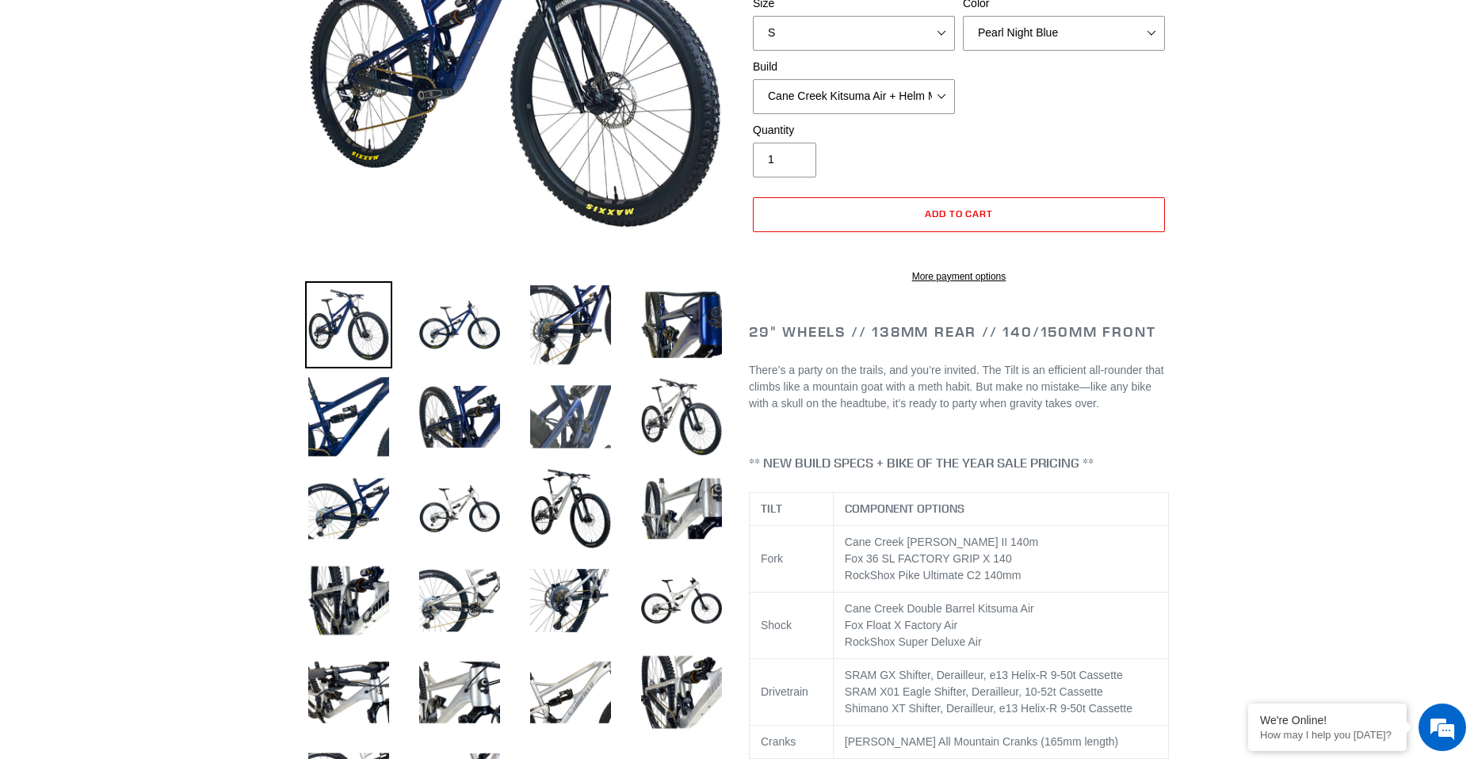
click at [569, 424] on img at bounding box center [570, 416] width 87 height 87
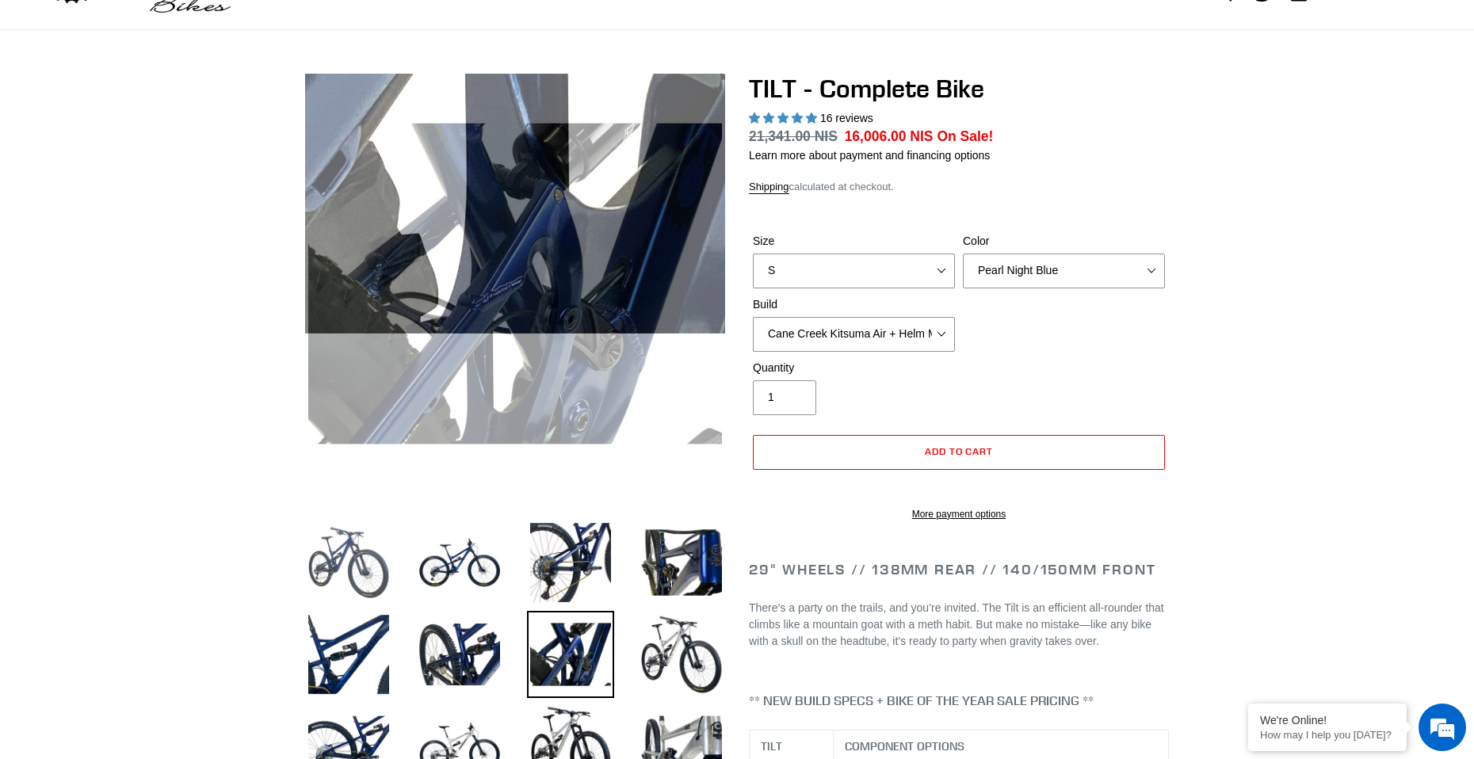
scroll to position [0, 0]
click at [357, 530] on img at bounding box center [348, 562] width 87 height 87
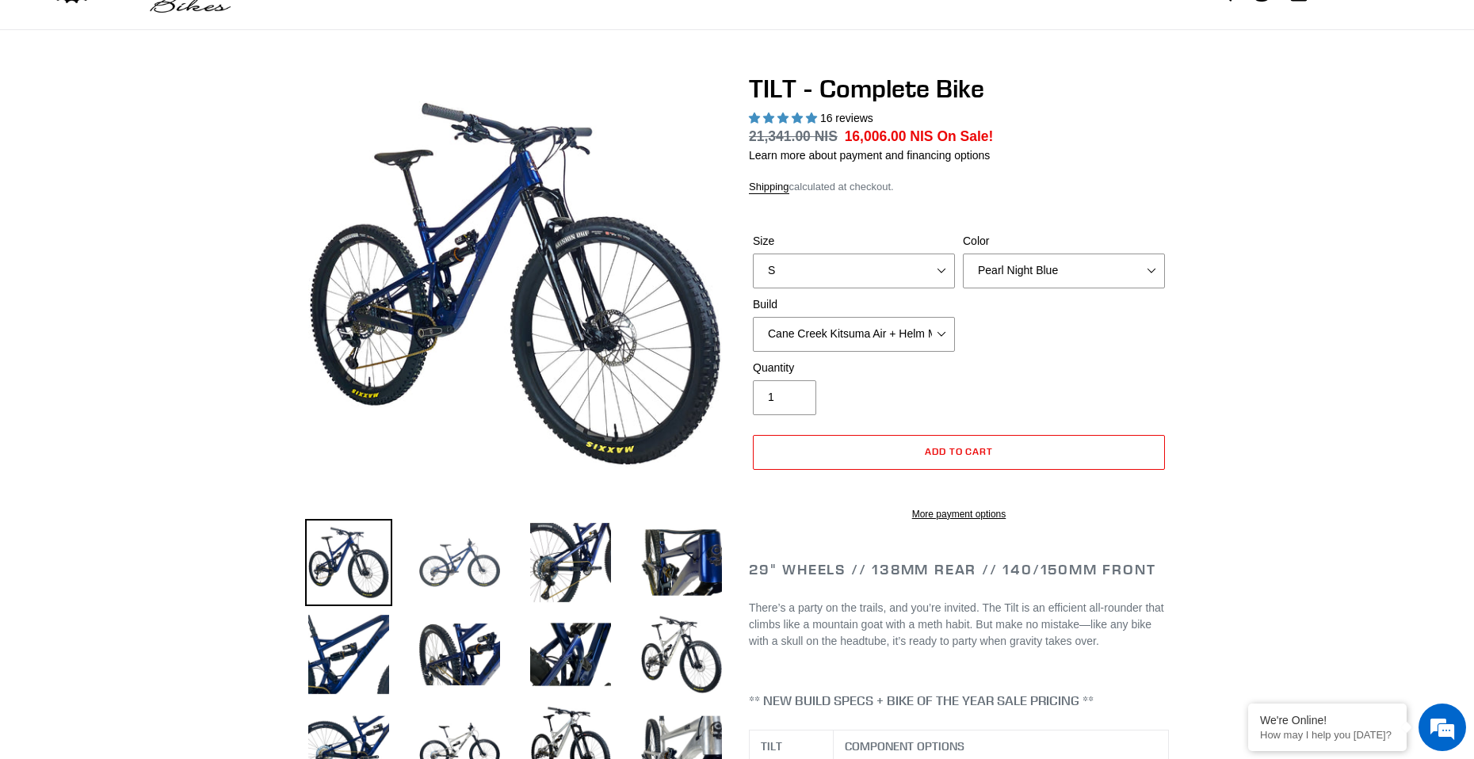
click at [437, 558] on img at bounding box center [459, 562] width 87 height 87
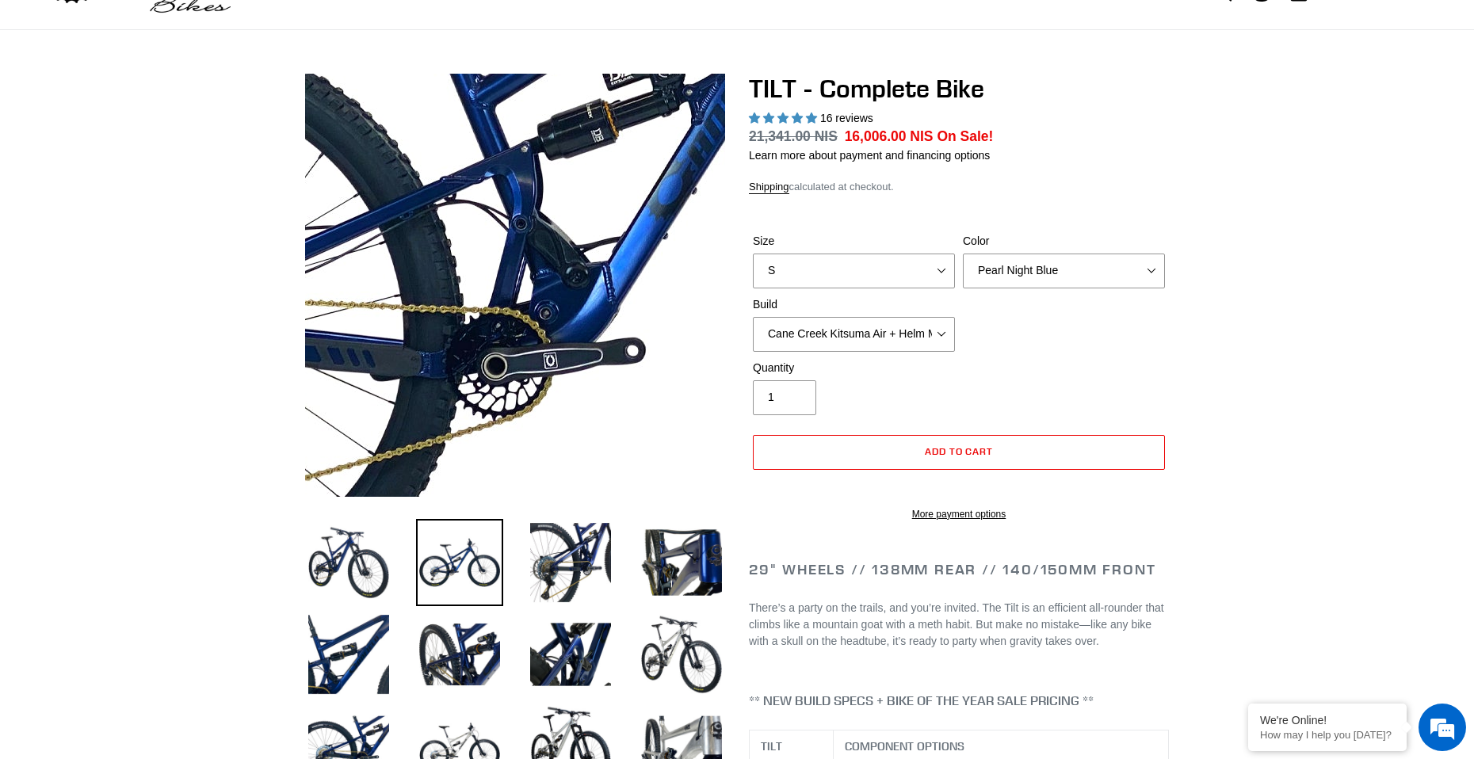
click at [464, 327] on img at bounding box center [662, 164] width 1623 height 1623
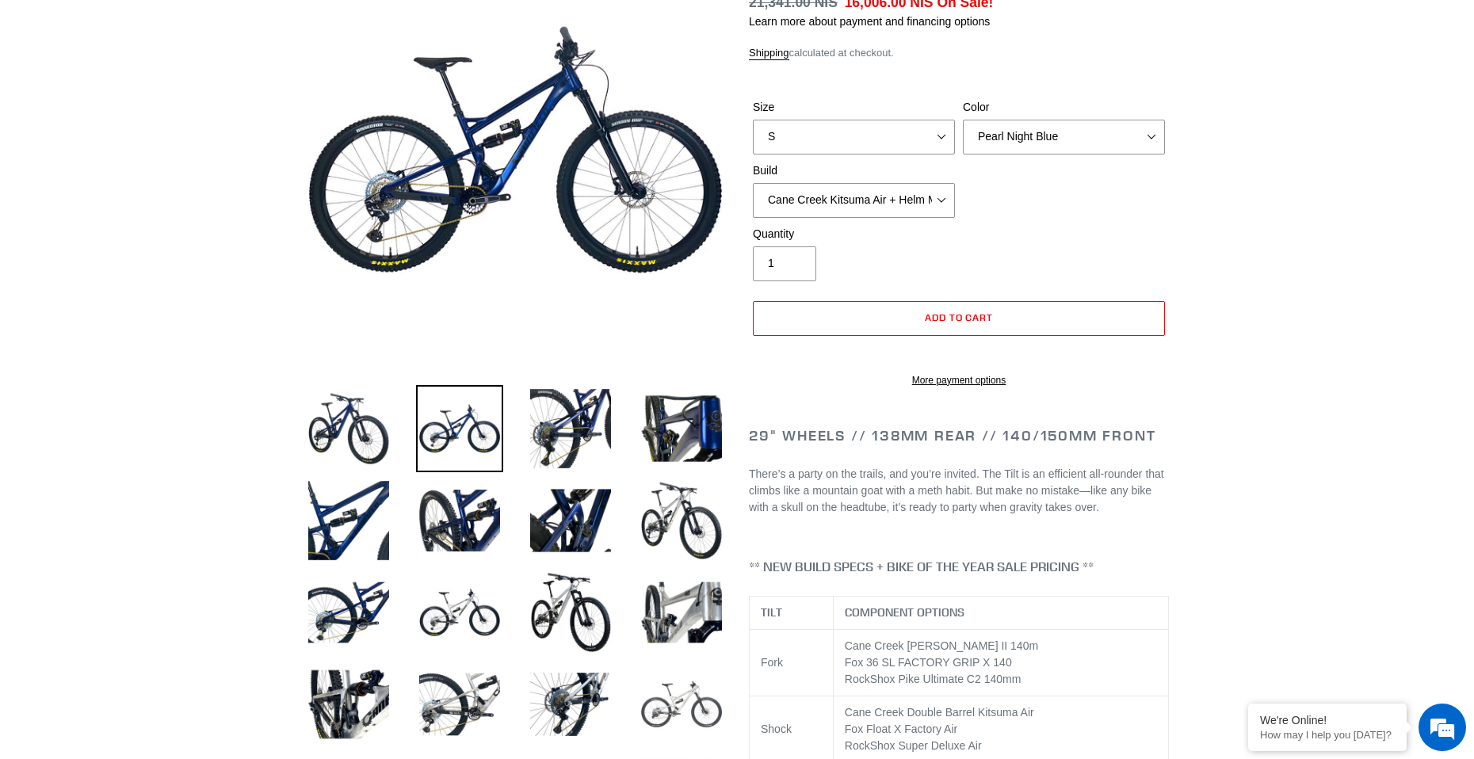
scroll to position [238, 0]
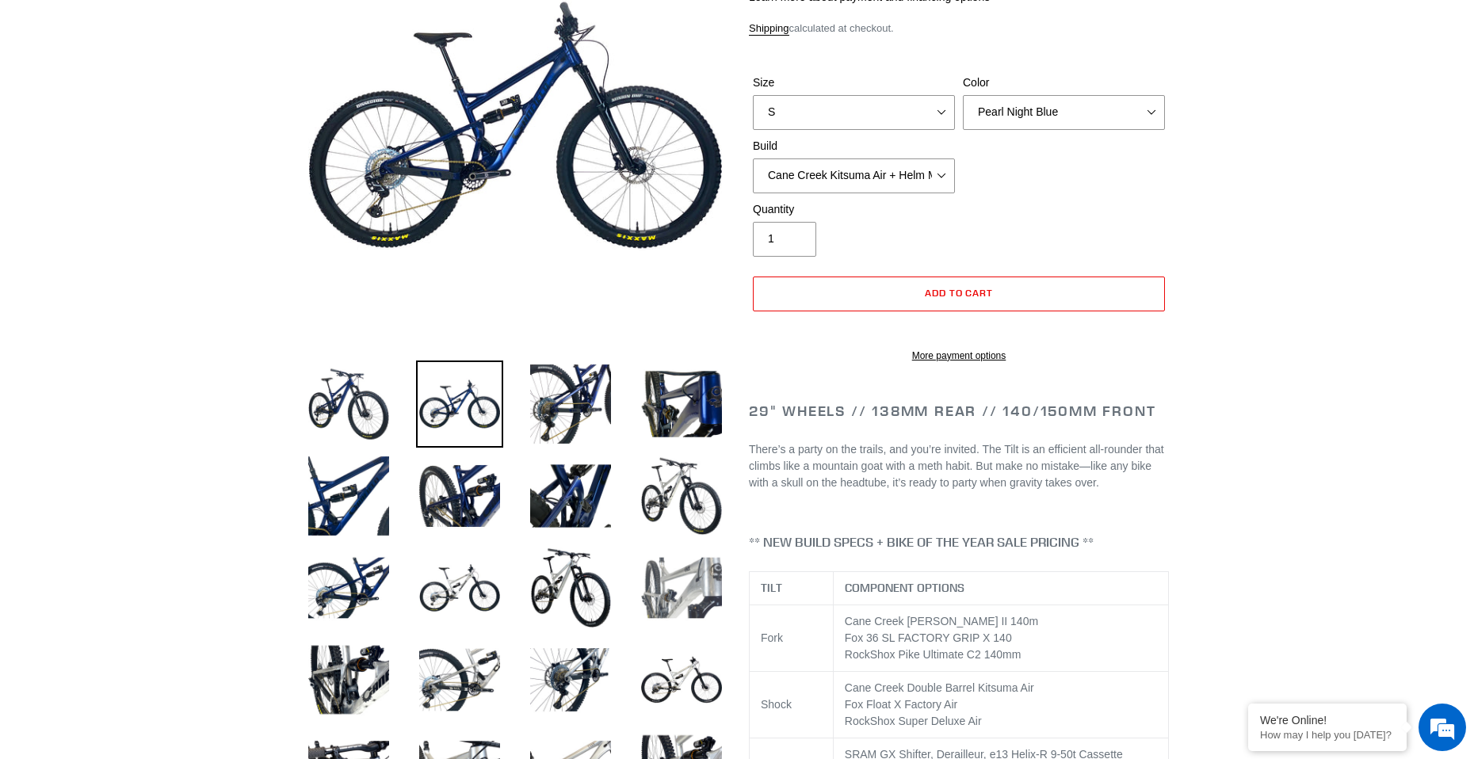
click at [686, 610] on img at bounding box center [681, 588] width 87 height 87
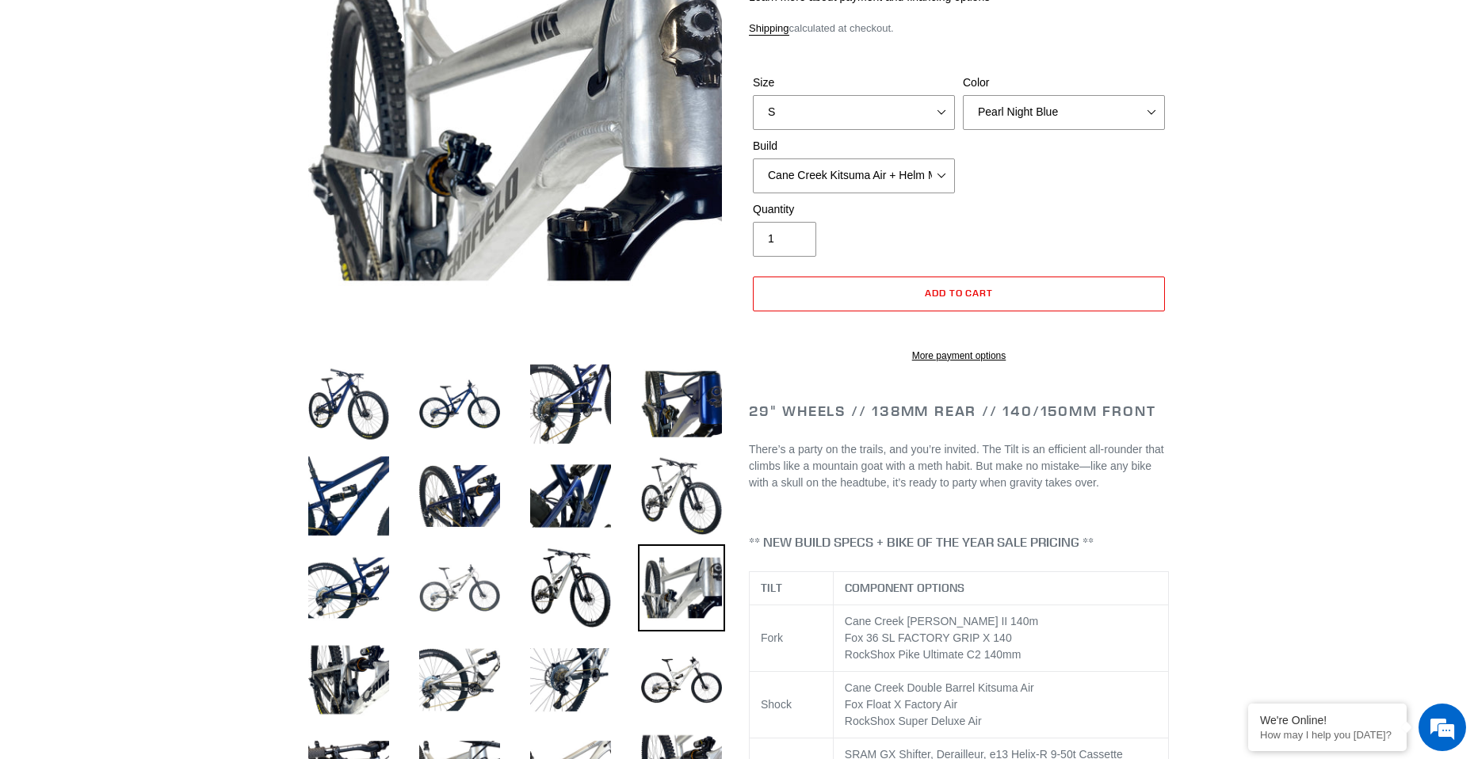
click at [440, 595] on img at bounding box center [459, 588] width 87 height 87
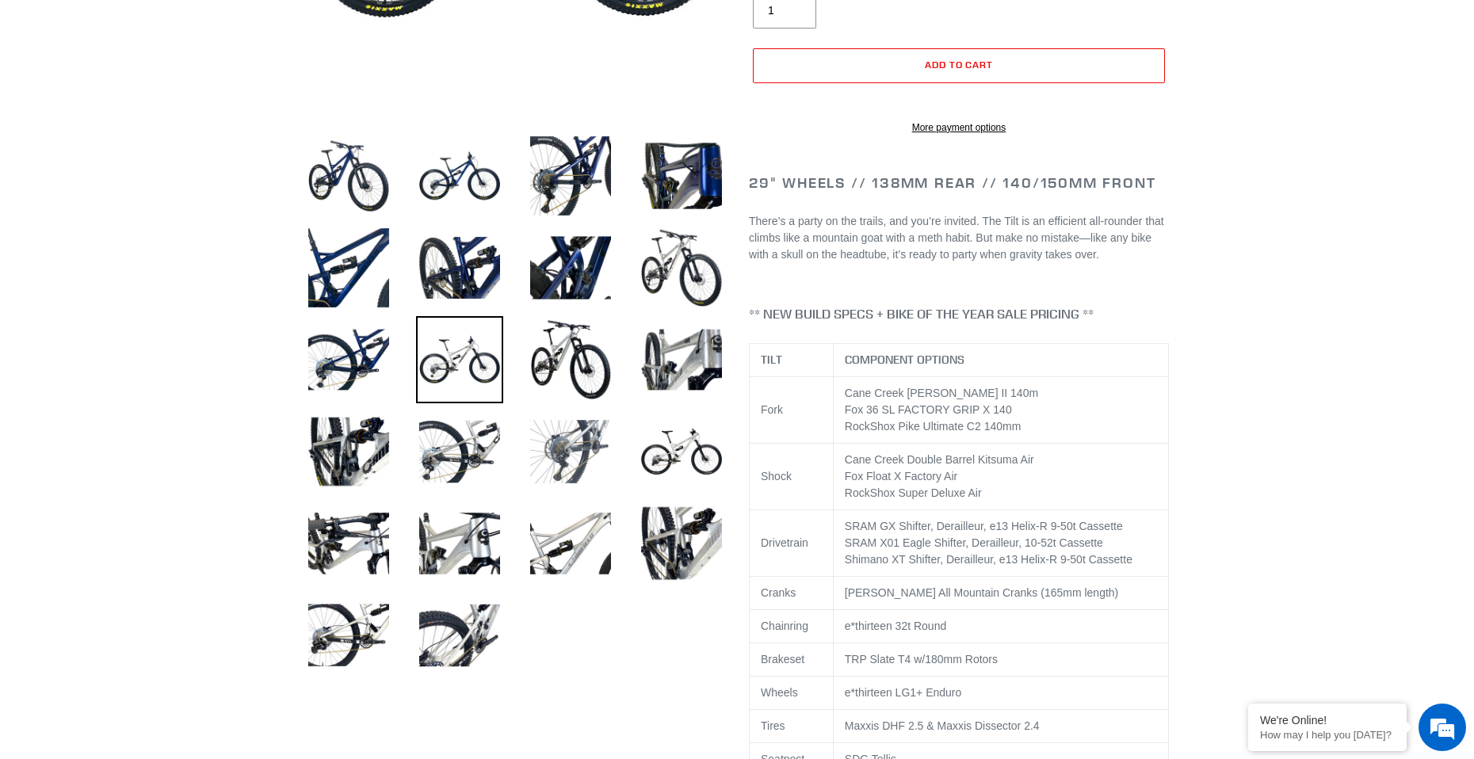
scroll to position [555, 0]
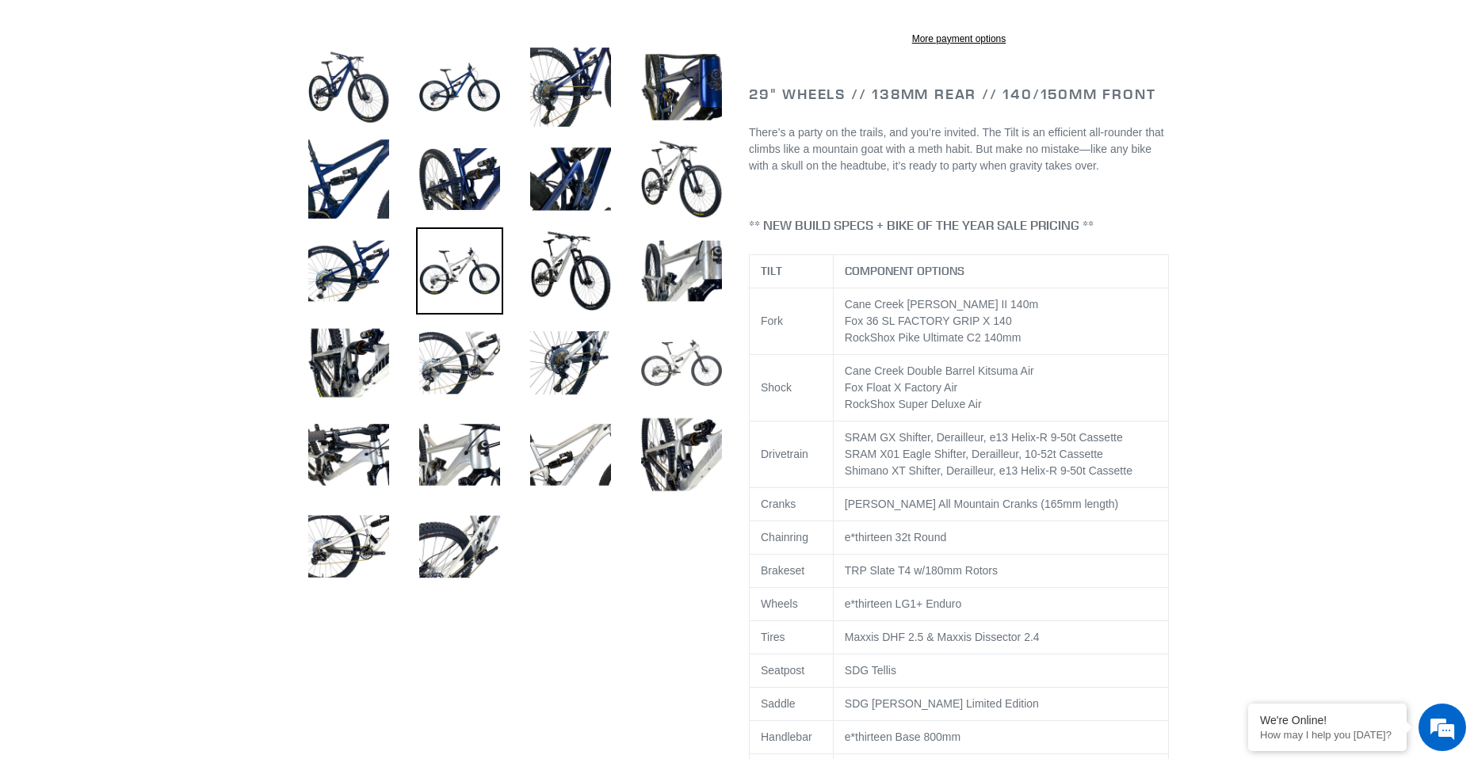
click at [670, 384] on img at bounding box center [681, 362] width 87 height 87
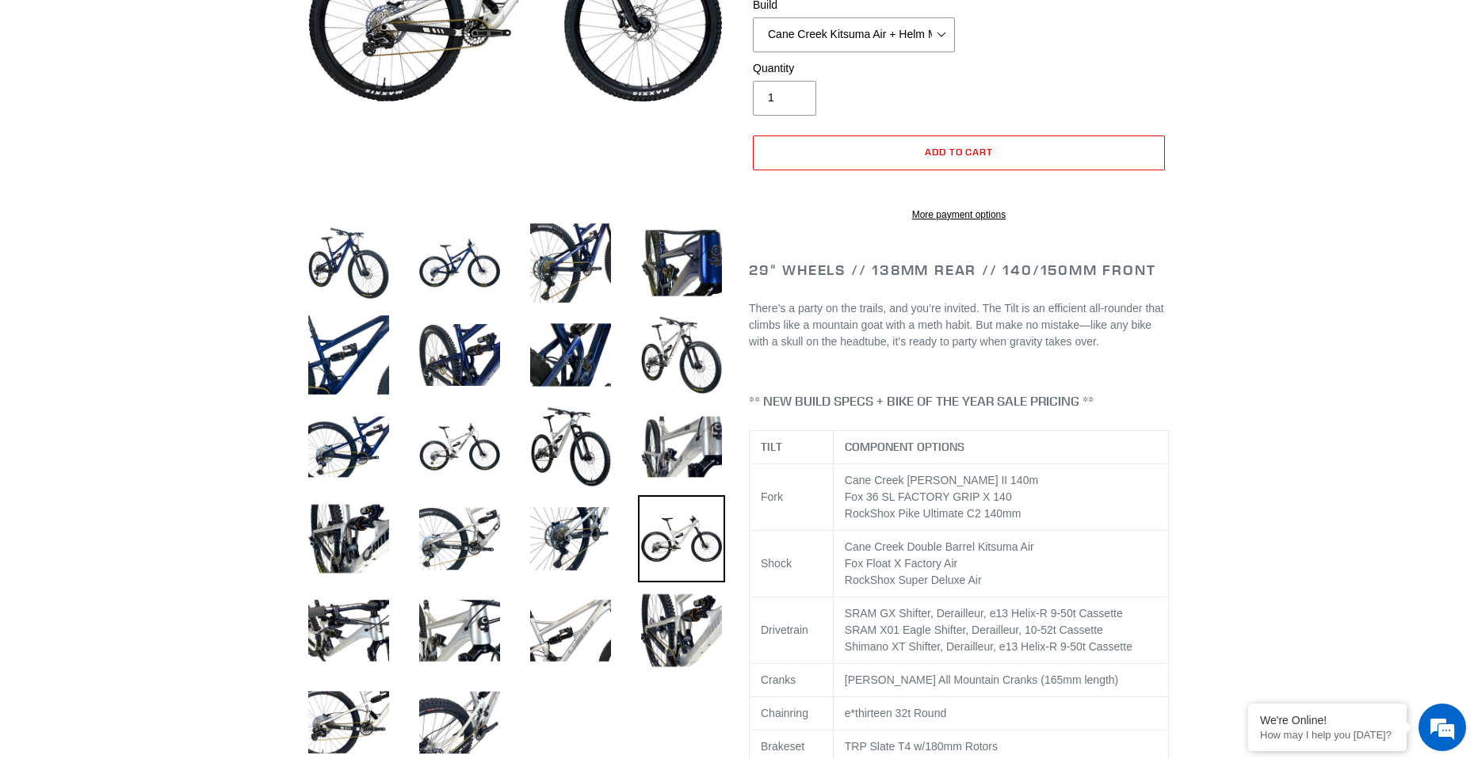
scroll to position [0, 0]
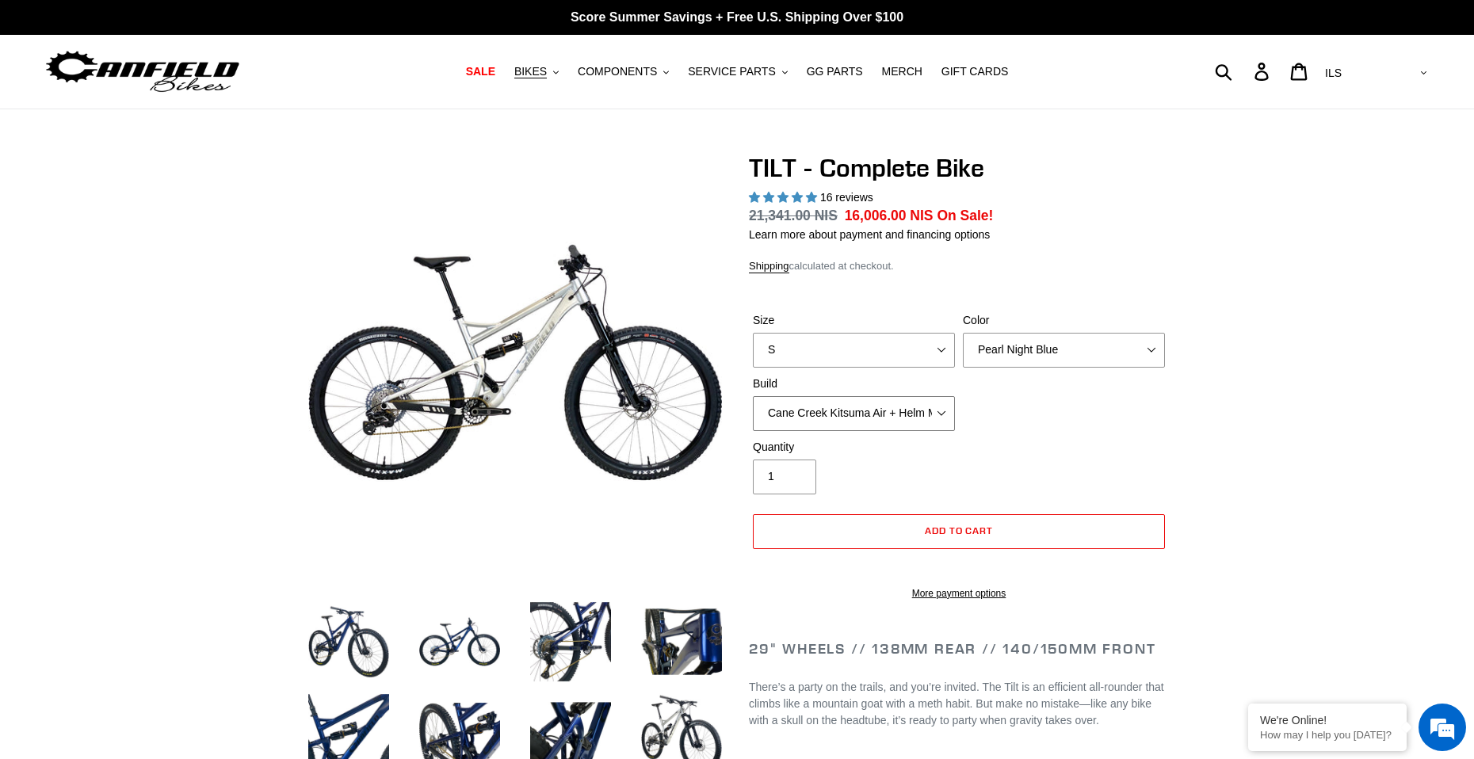
click at [824, 430] on select "Cane Creek Kitsuma Air + Helm MKII 140 + SRAM GX Cane Creek Kitsuma Air + Helm …" at bounding box center [854, 413] width 202 height 35
click at [828, 423] on select "Cane Creek Kitsuma Air + Helm MKII 140 + SRAM GX Cane Creek Kitsuma Air + Helm …" at bounding box center [854, 413] width 202 height 35
click at [322, 643] on img at bounding box center [348, 642] width 87 height 87
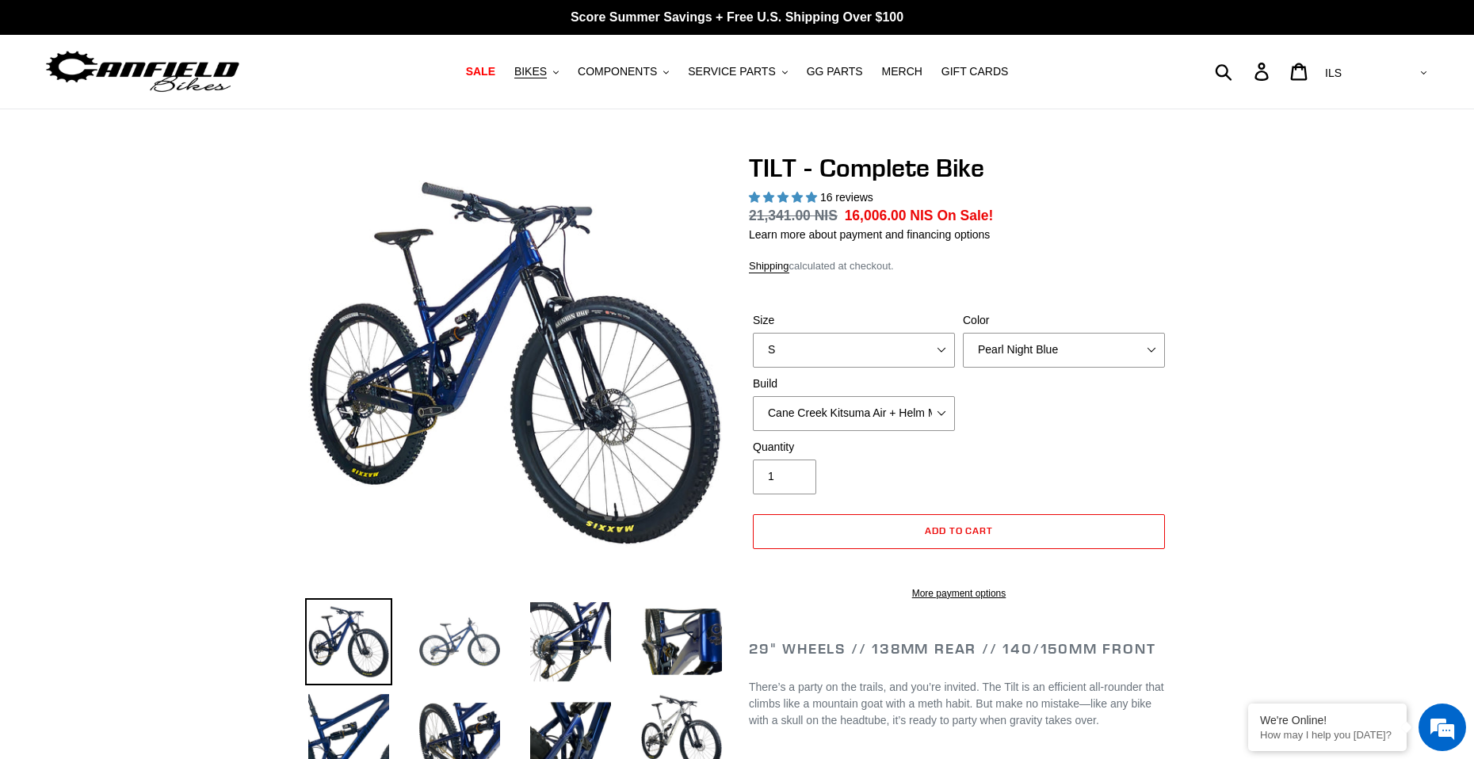
click at [453, 627] on img at bounding box center [459, 642] width 87 height 87
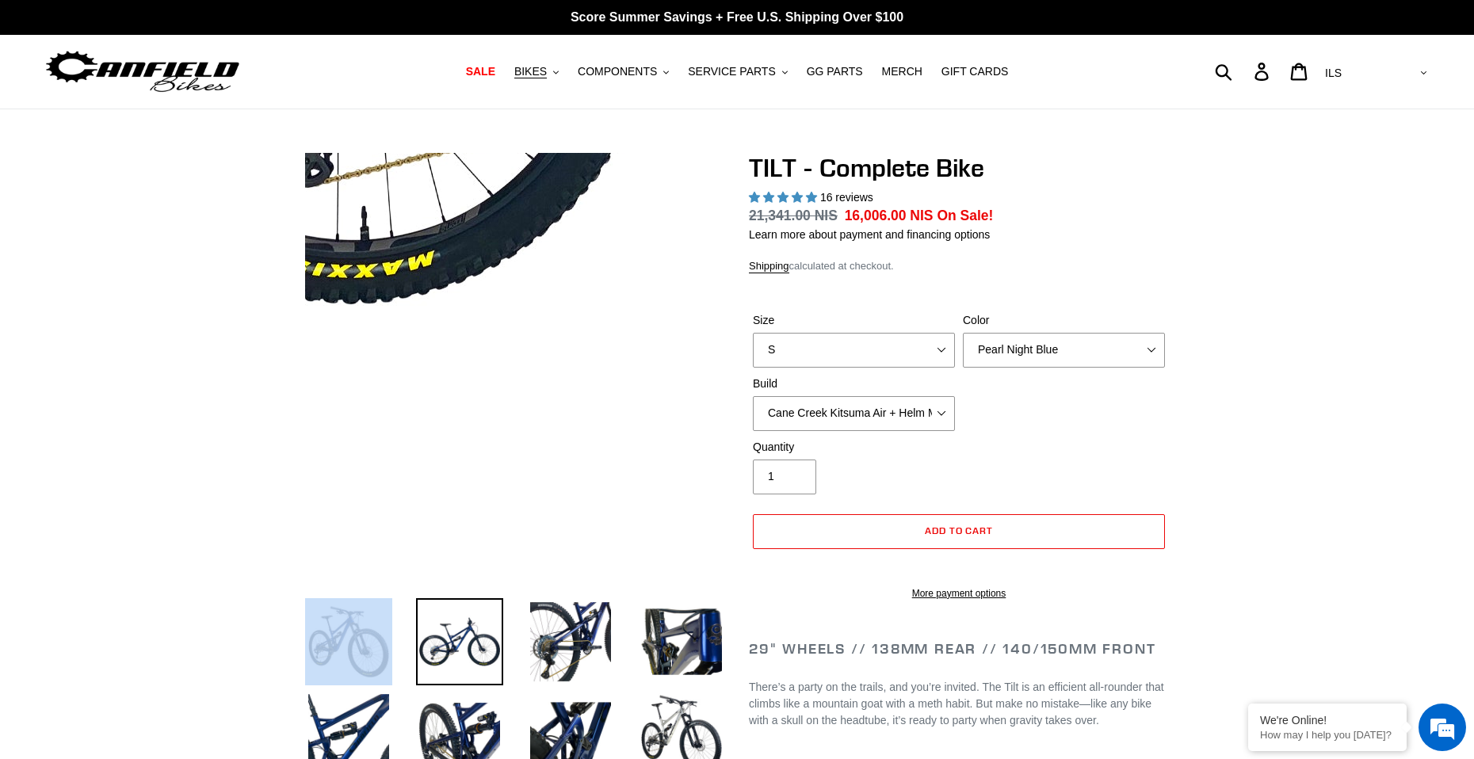
click at [355, 600] on div at bounding box center [503, 652] width 444 height 999
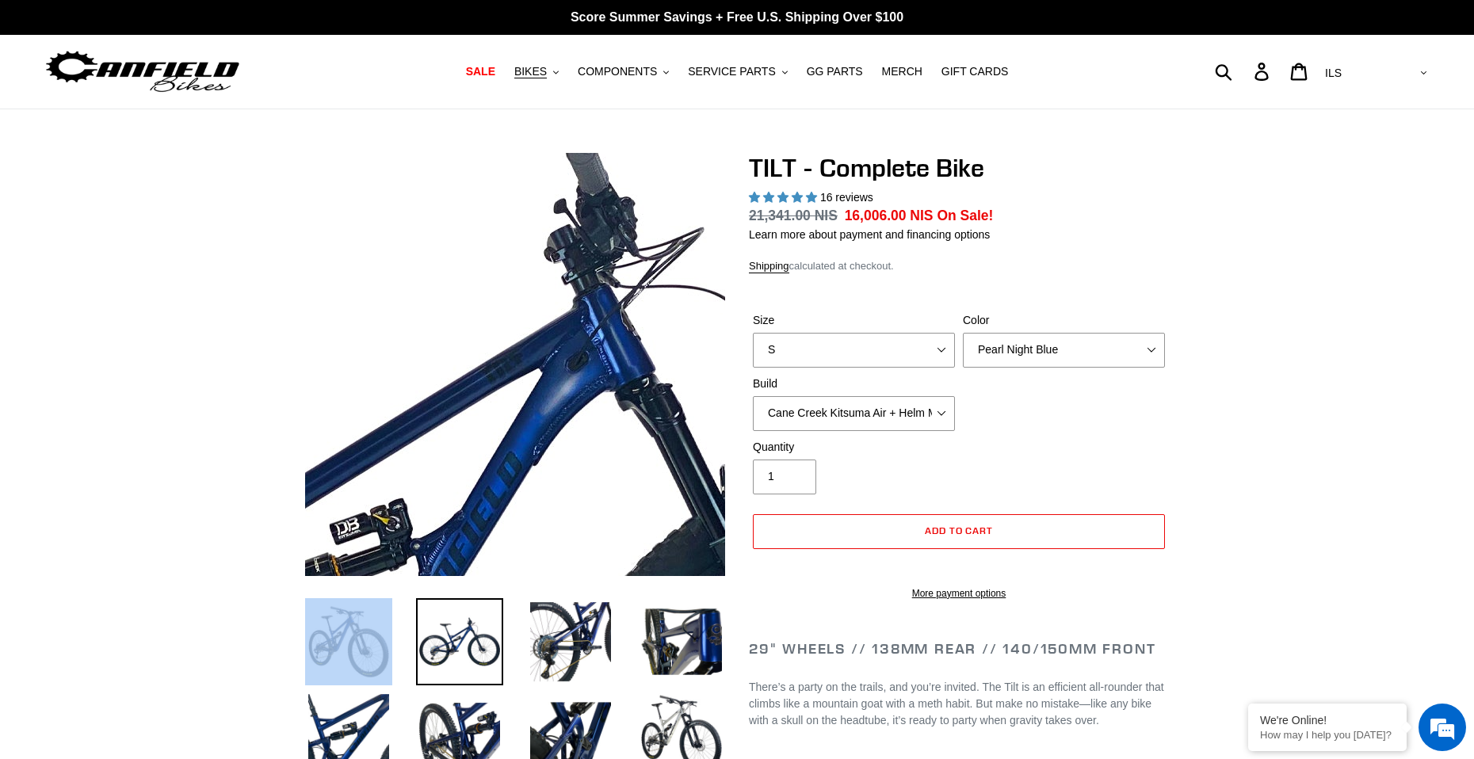
click at [562, 273] on img at bounding box center [389, 618] width 1623 height 1623
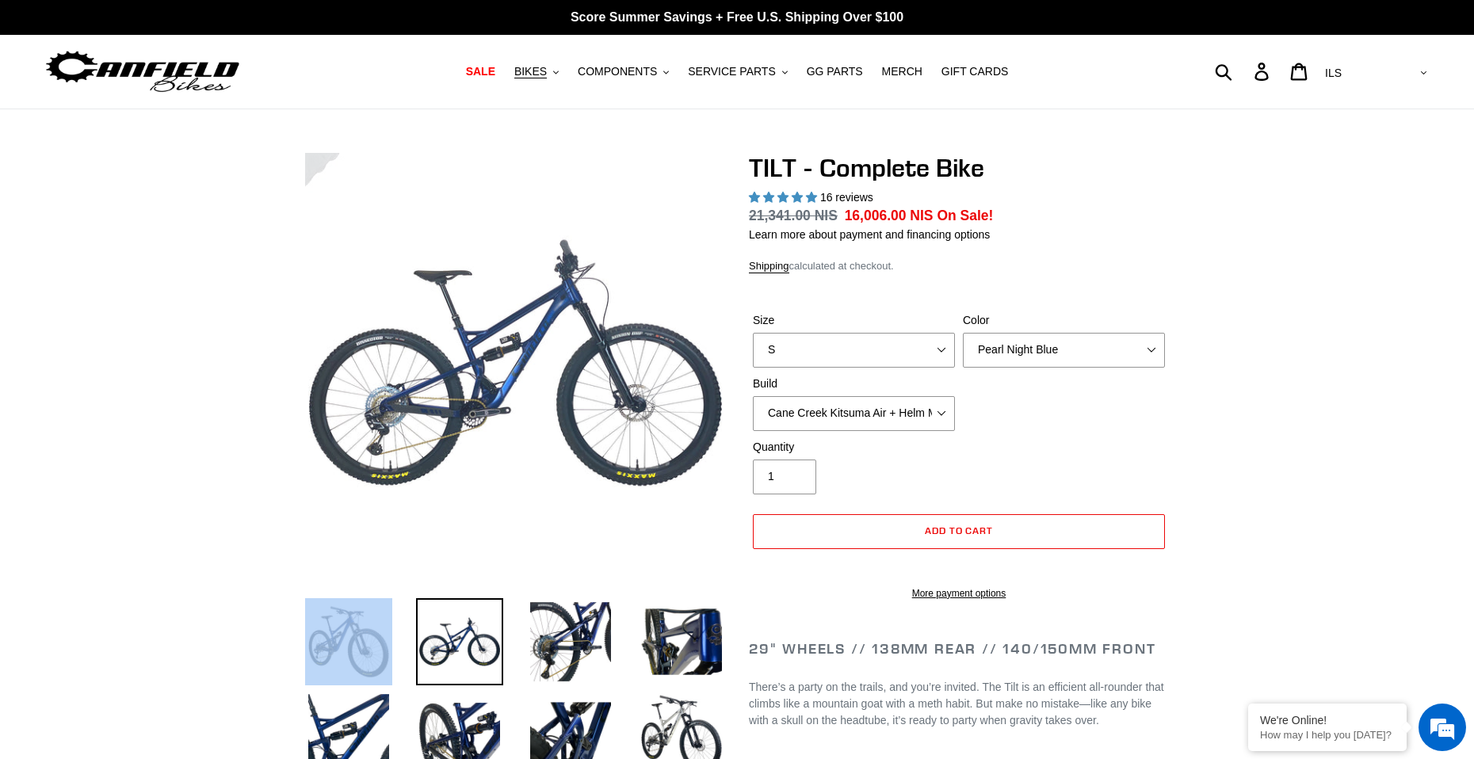
click at [476, 651] on img at bounding box center [459, 642] width 87 height 87
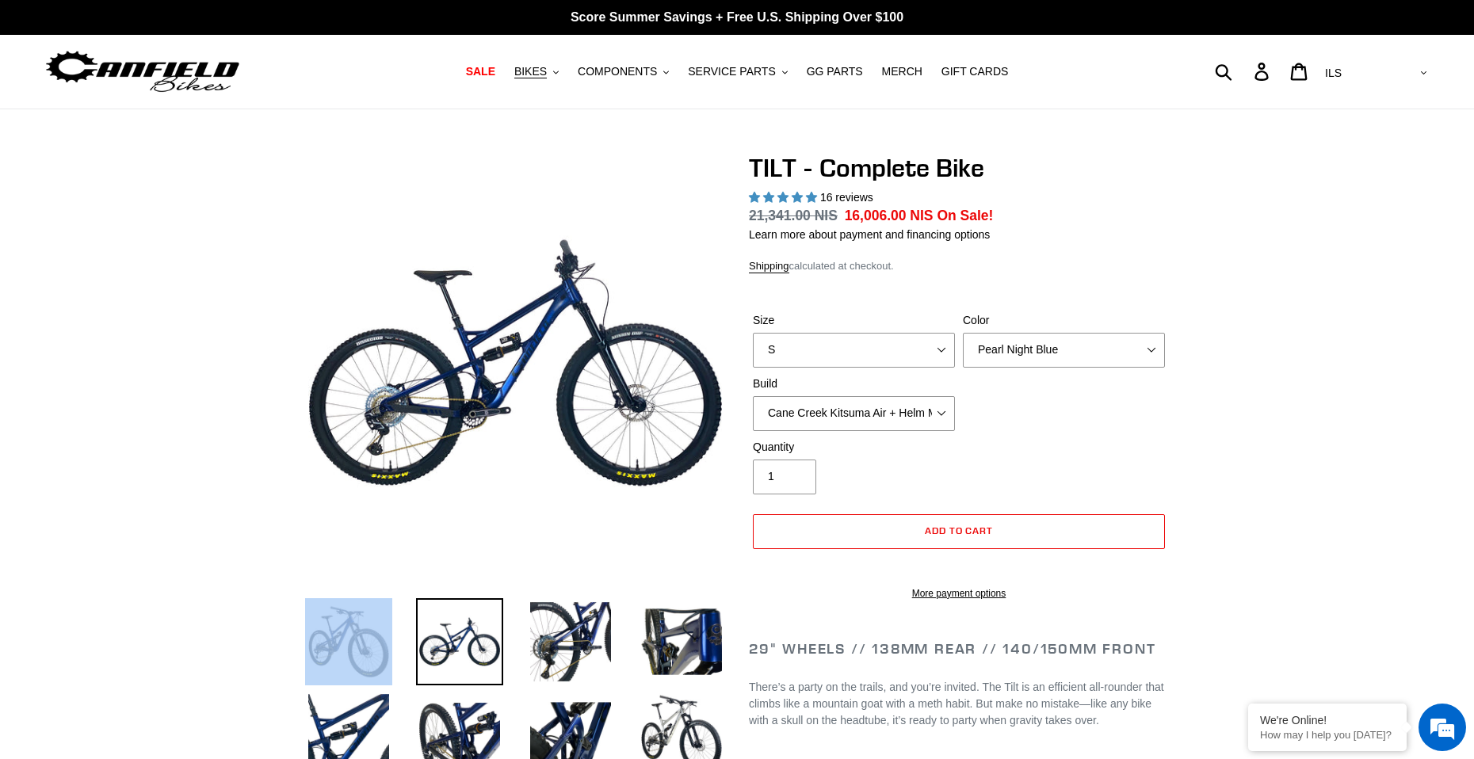
drag, startPoint x: 168, startPoint y: 593, endPoint x: 182, endPoint y: 594, distance: 14.3
click at [324, 644] on img at bounding box center [348, 642] width 87 height 87
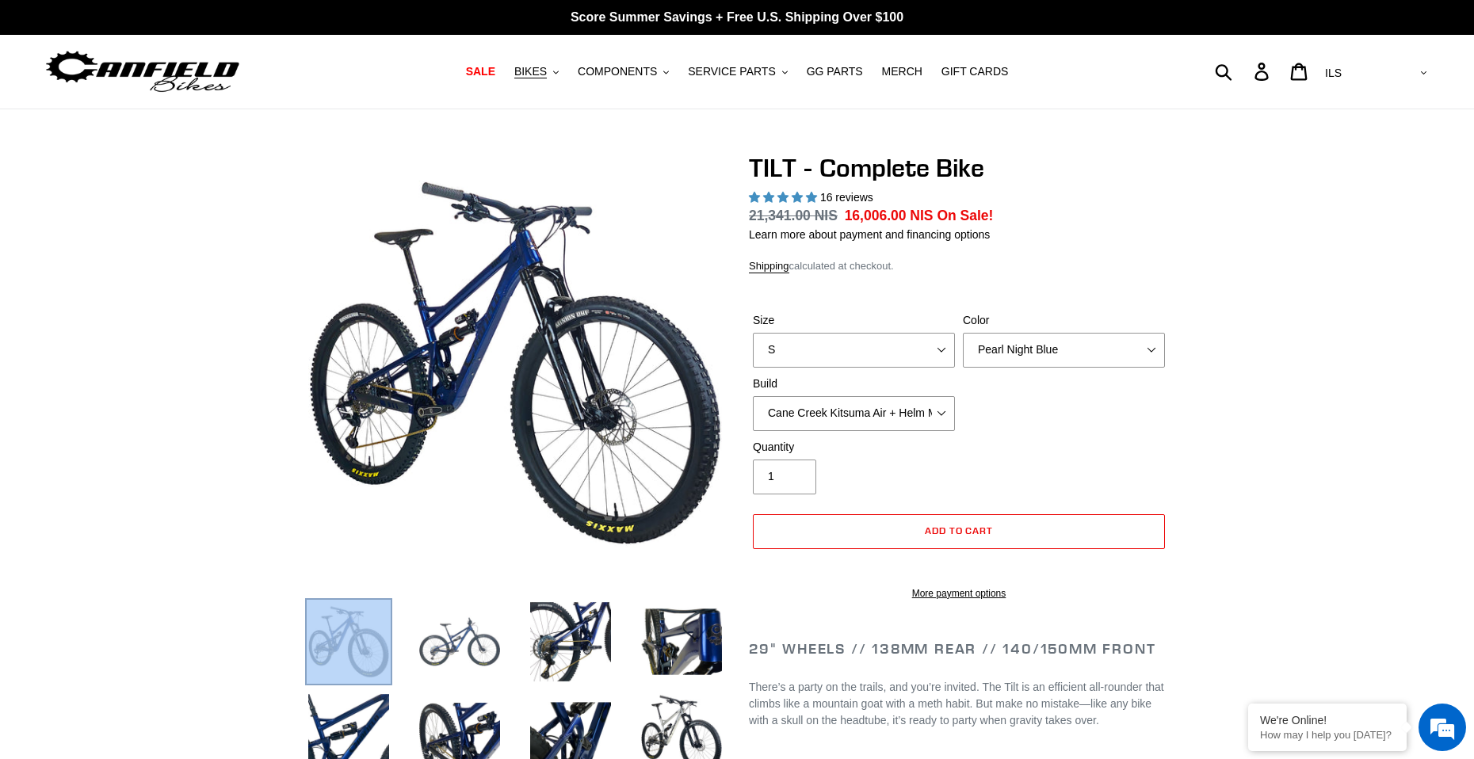
click at [472, 642] on img at bounding box center [459, 642] width 87 height 87
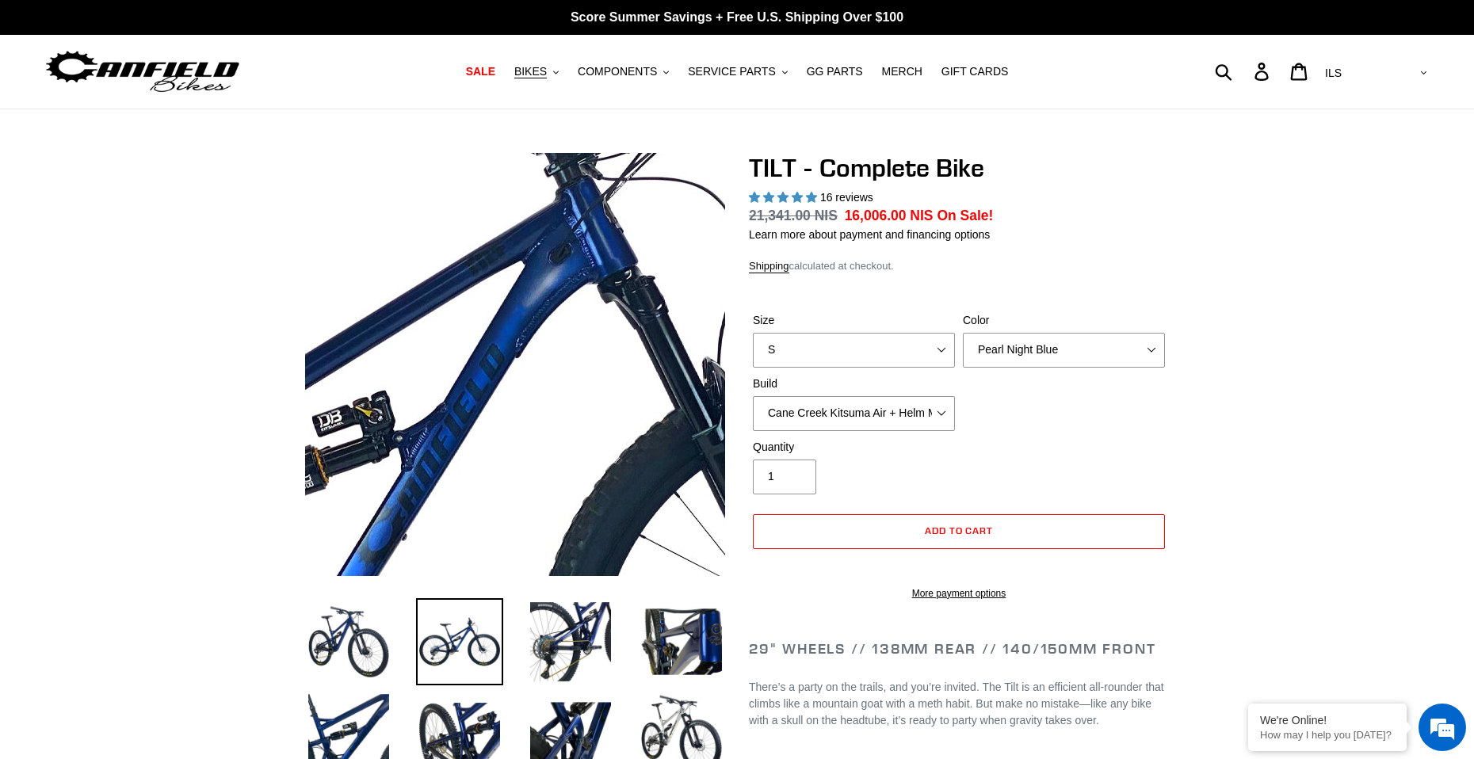
click at [565, 312] on img at bounding box center [372, 511] width 1623 height 1623
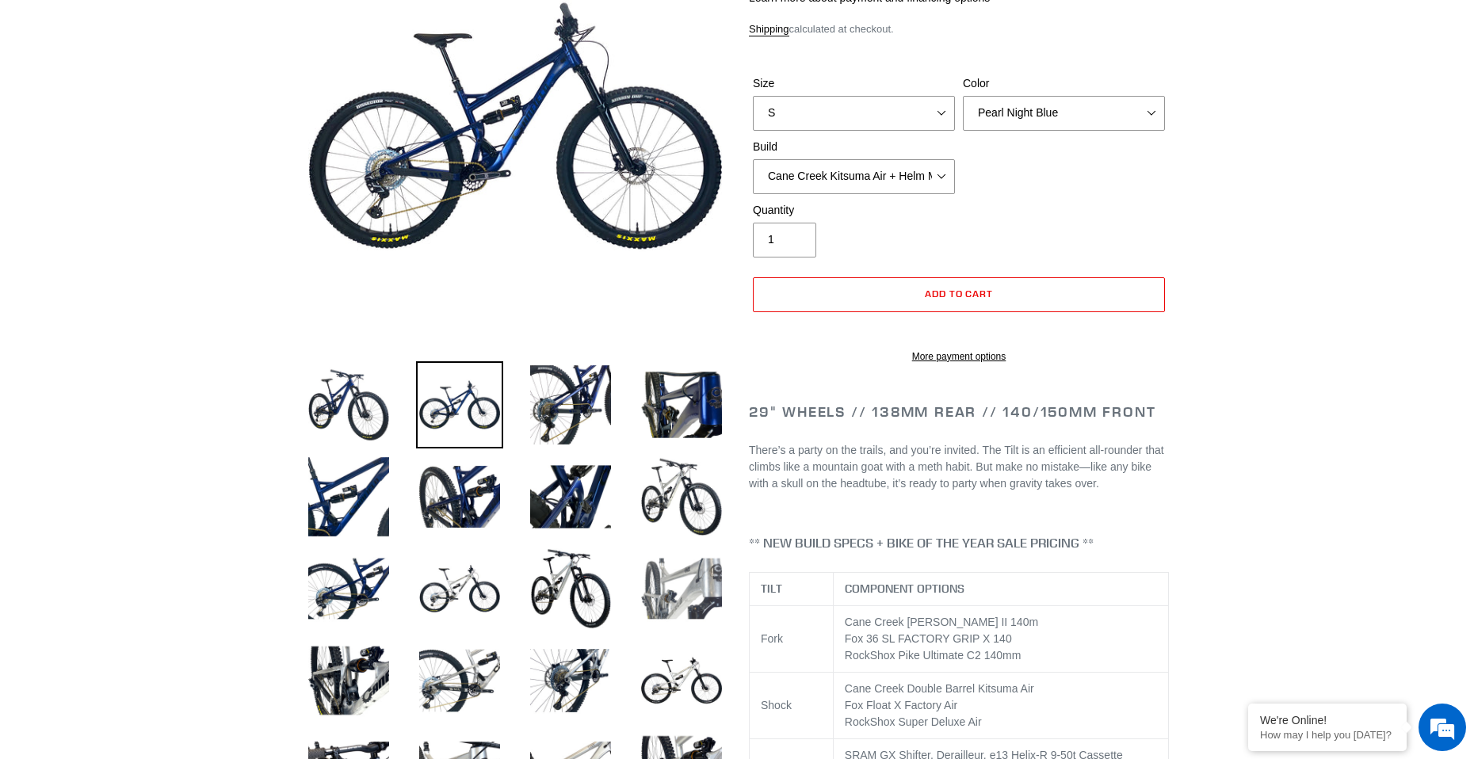
scroll to position [238, 0]
click at [687, 505] on img at bounding box center [681, 496] width 87 height 87
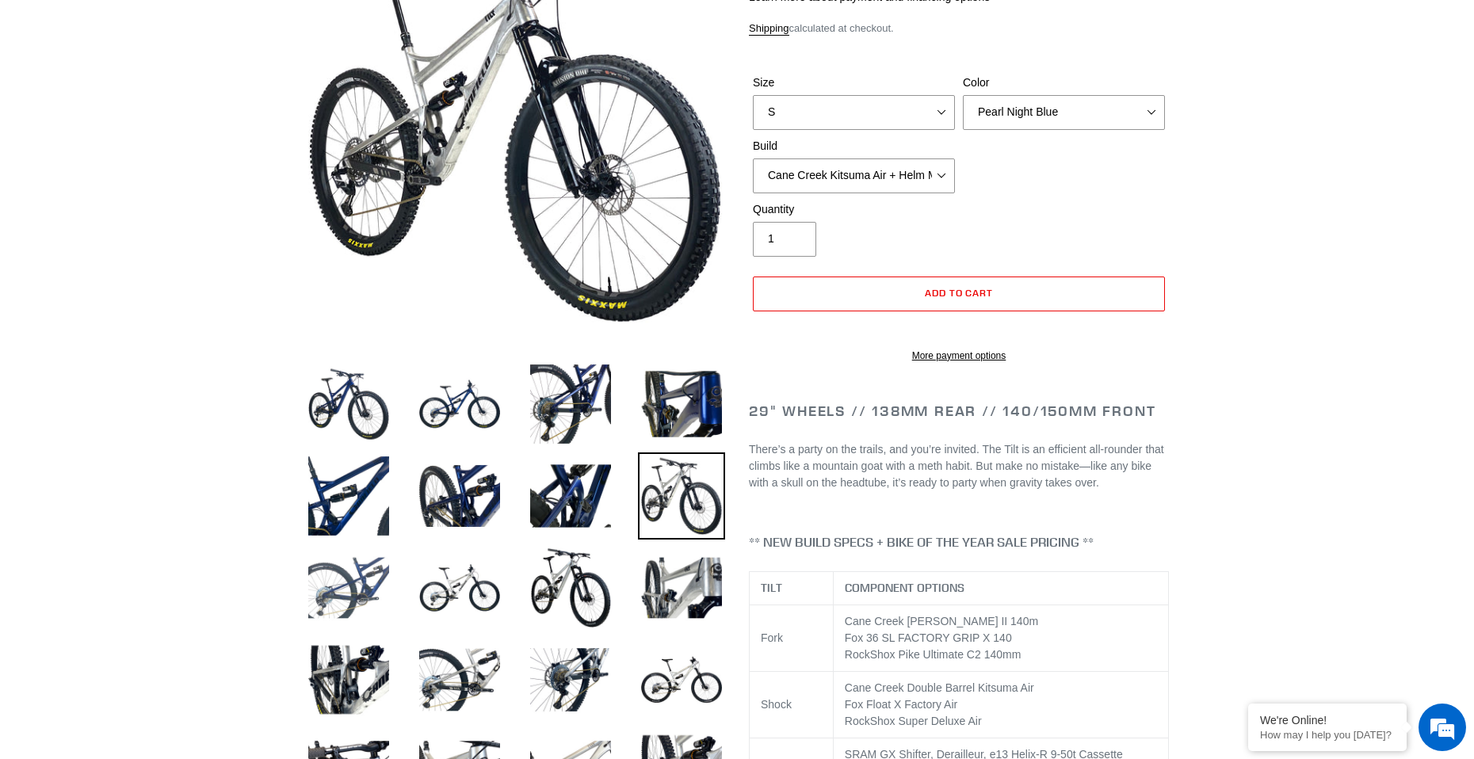
click at [340, 587] on img at bounding box center [348, 588] width 87 height 87
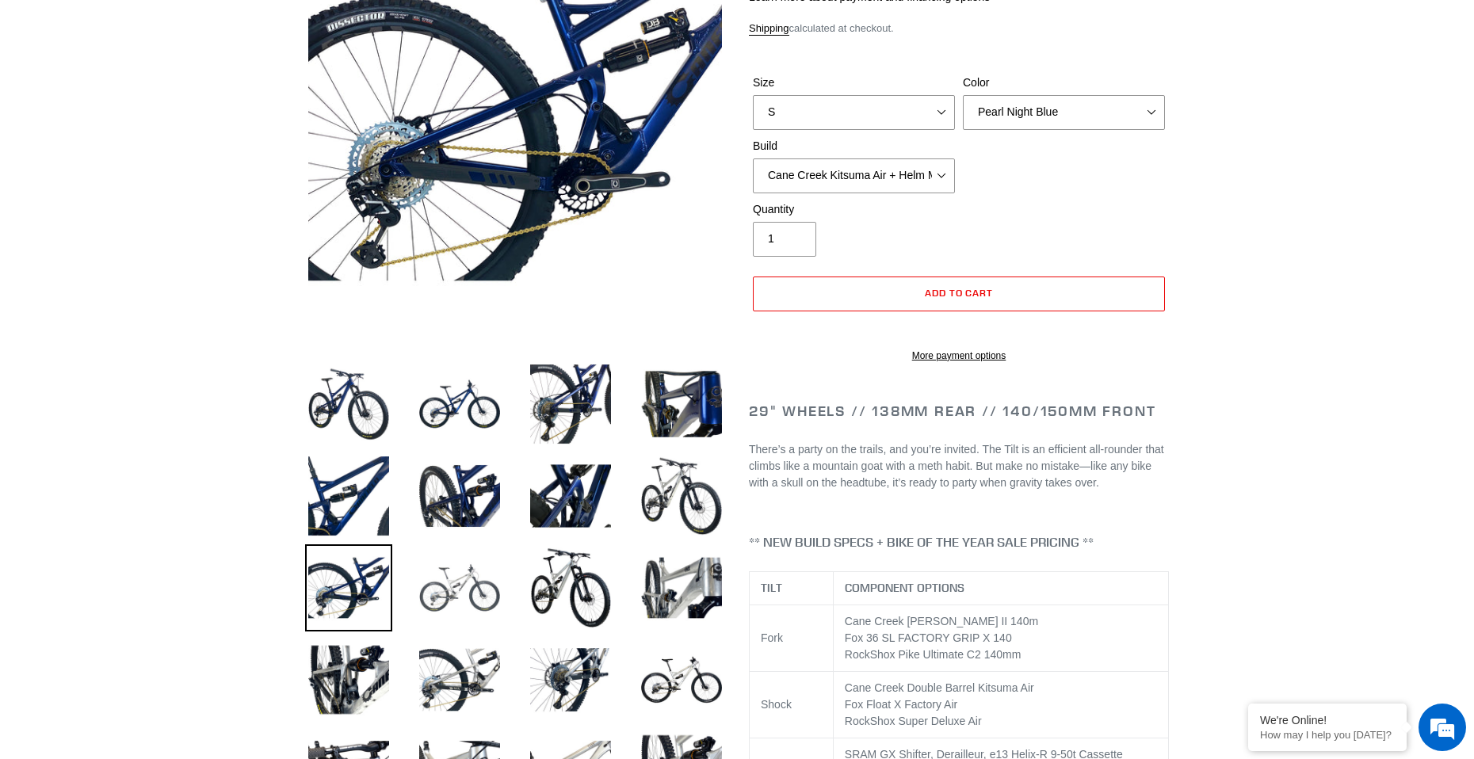
click at [438, 587] on img at bounding box center [459, 588] width 87 height 87
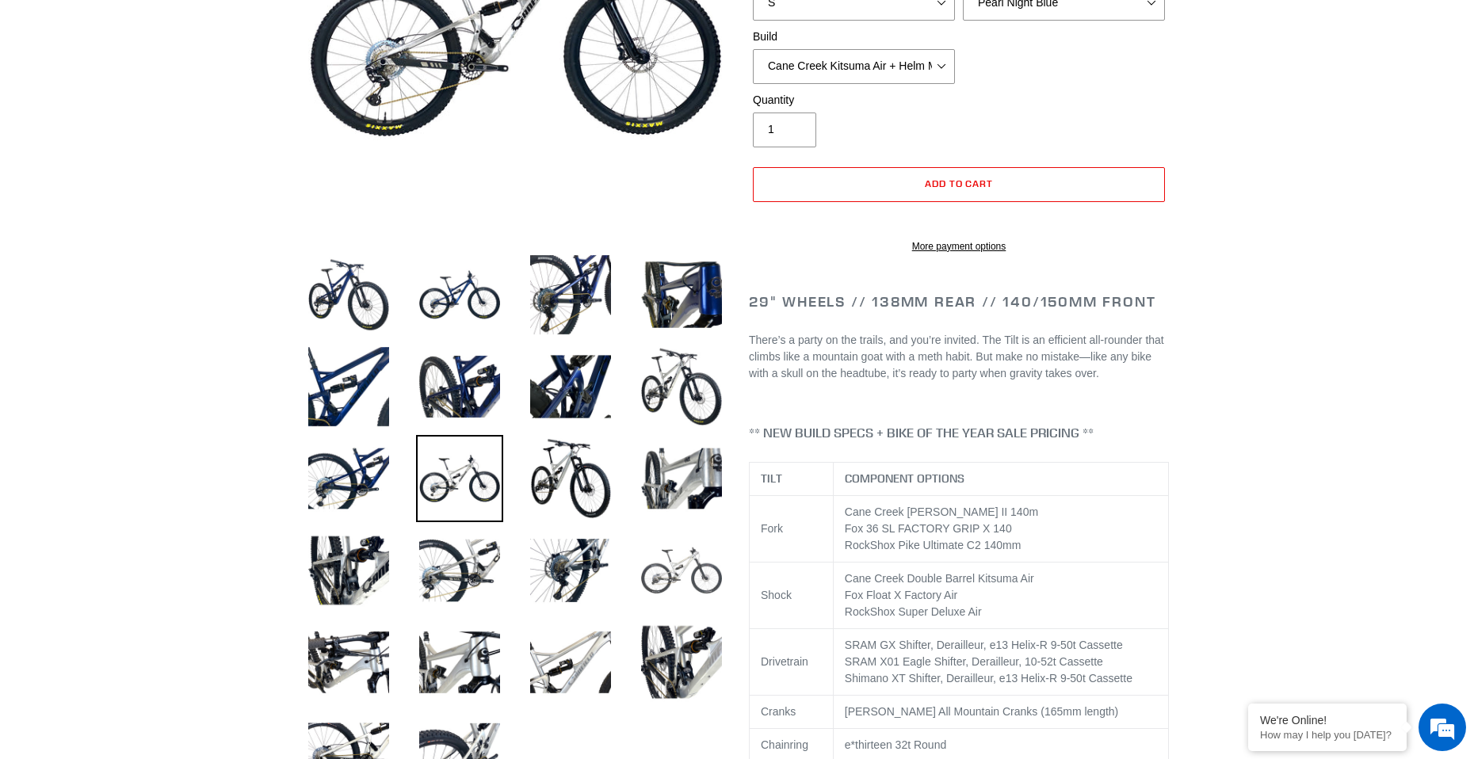
scroll to position [476, 0]
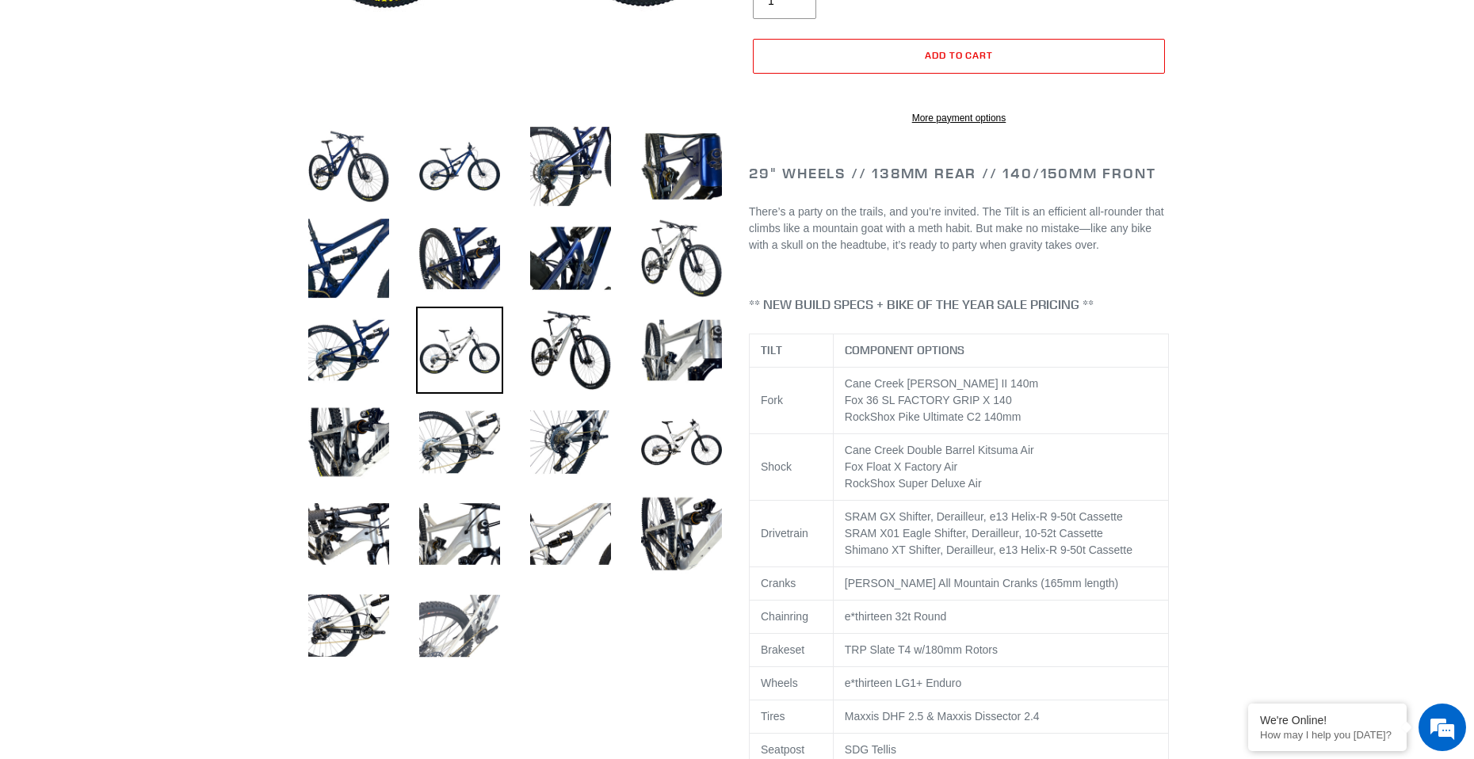
click at [453, 624] on img at bounding box center [459, 626] width 87 height 87
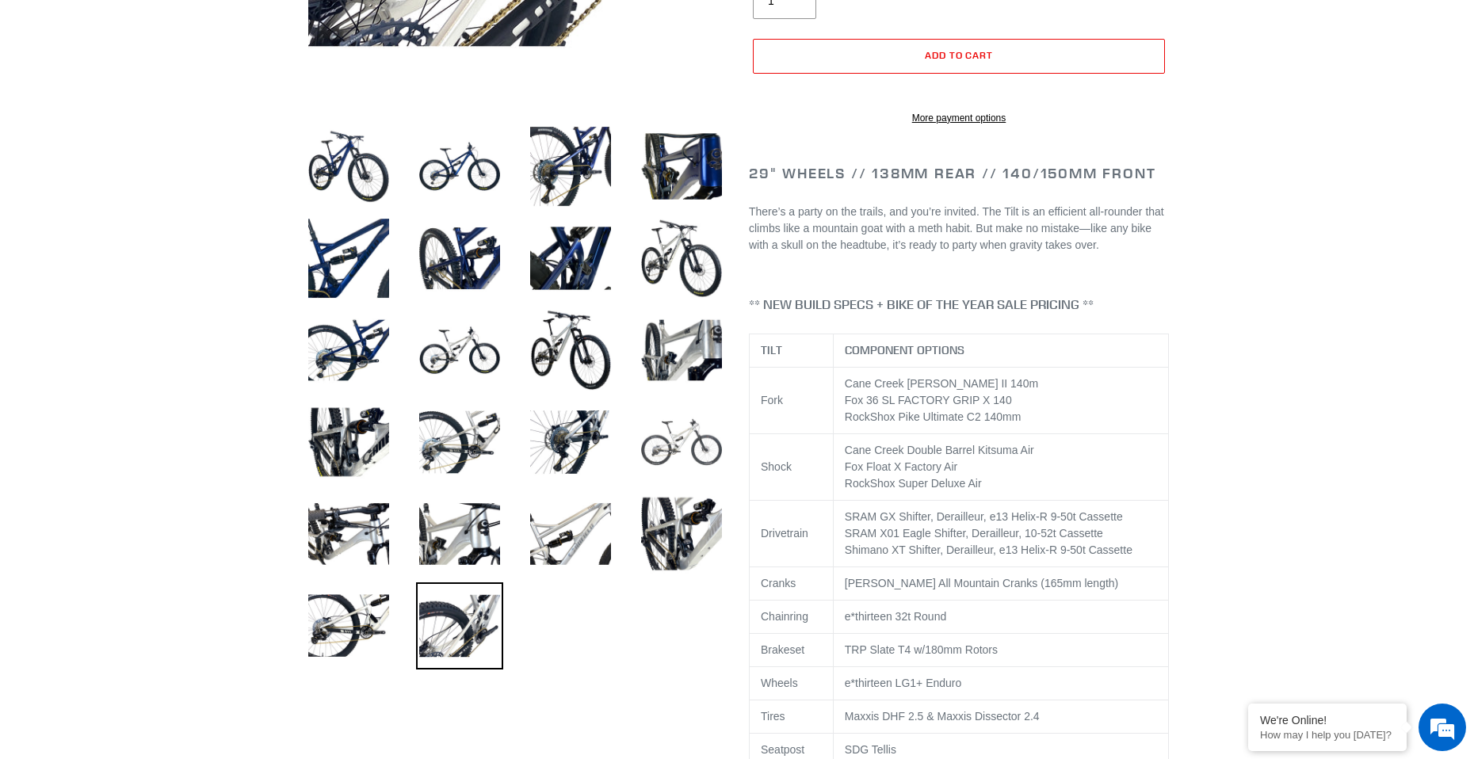
click at [673, 461] on img at bounding box center [681, 442] width 87 height 87
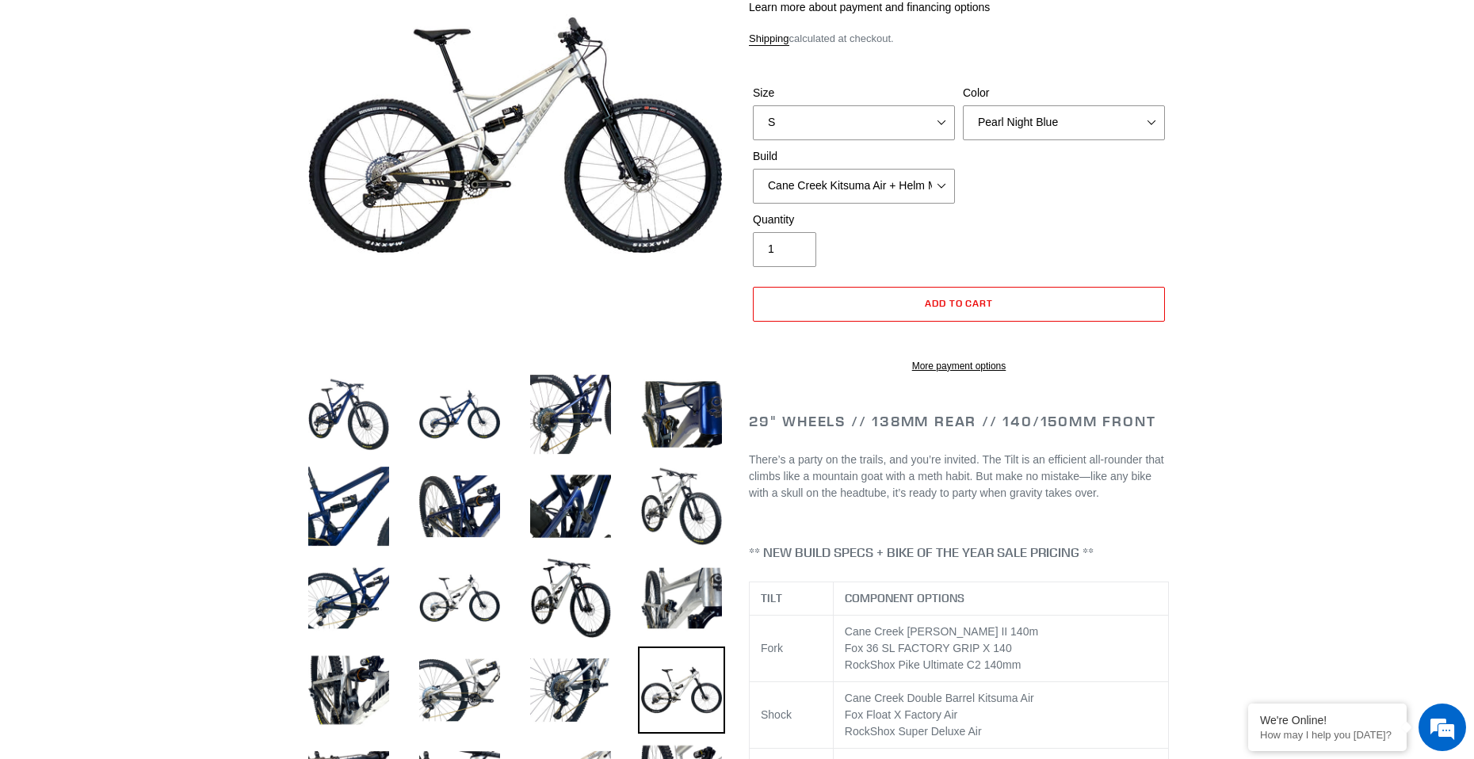
scroll to position [0, 0]
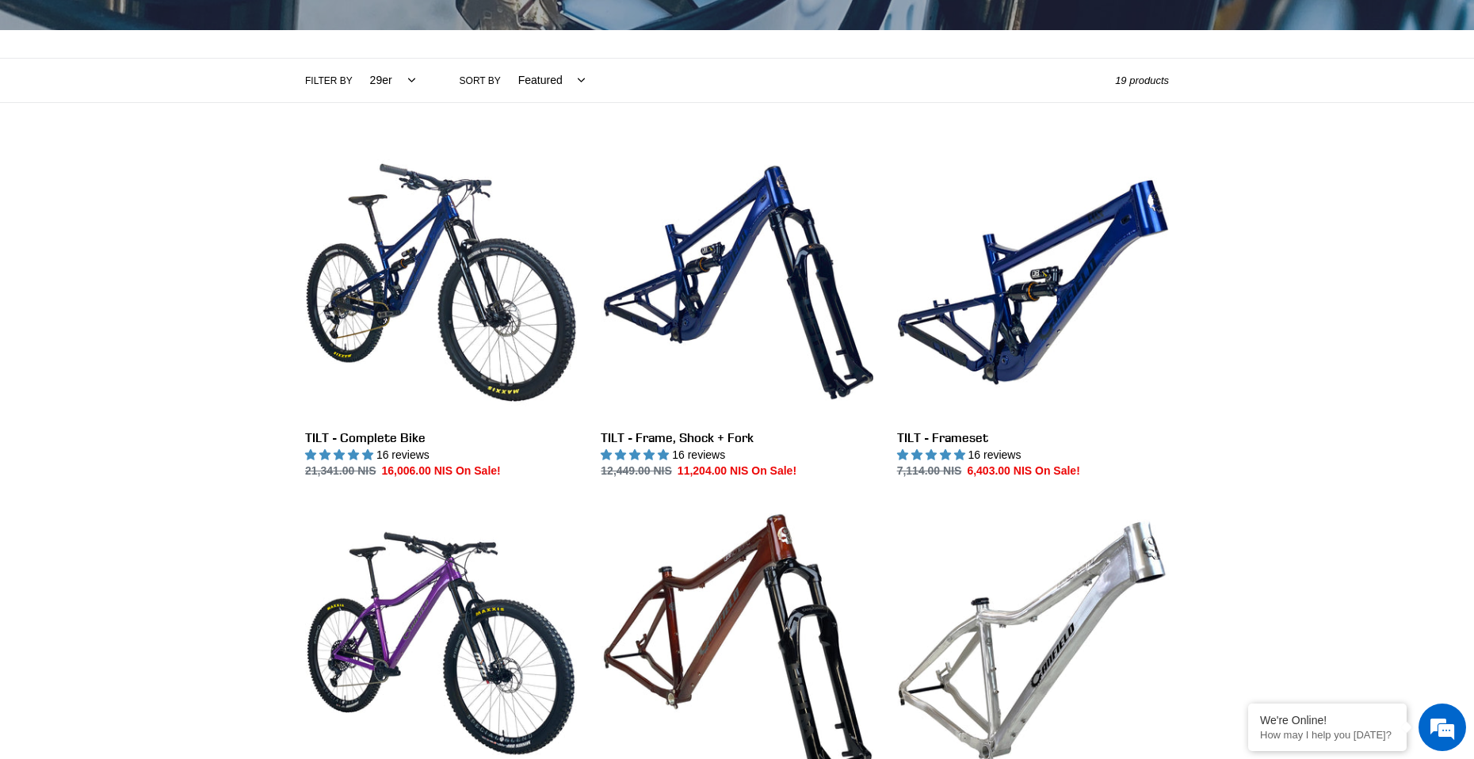
drag, startPoint x: 387, startPoint y: 76, endPoint x: 392, endPoint y: 83, distance: 8.6
click at [387, 76] on select "All products 275 29er balance BFCM23 BFCM24 CBF DEMO BIKE [GEOGRAPHIC_DATA] [GE…" at bounding box center [389, 81] width 66 height 44
select select "/collections/bikes/balance"
click at [356, 59] on select "All products 275 29er balance BFCM23 BFCM24 CBF DEMO BIKE [GEOGRAPHIC_DATA] [GE…" at bounding box center [389, 81] width 66 height 44
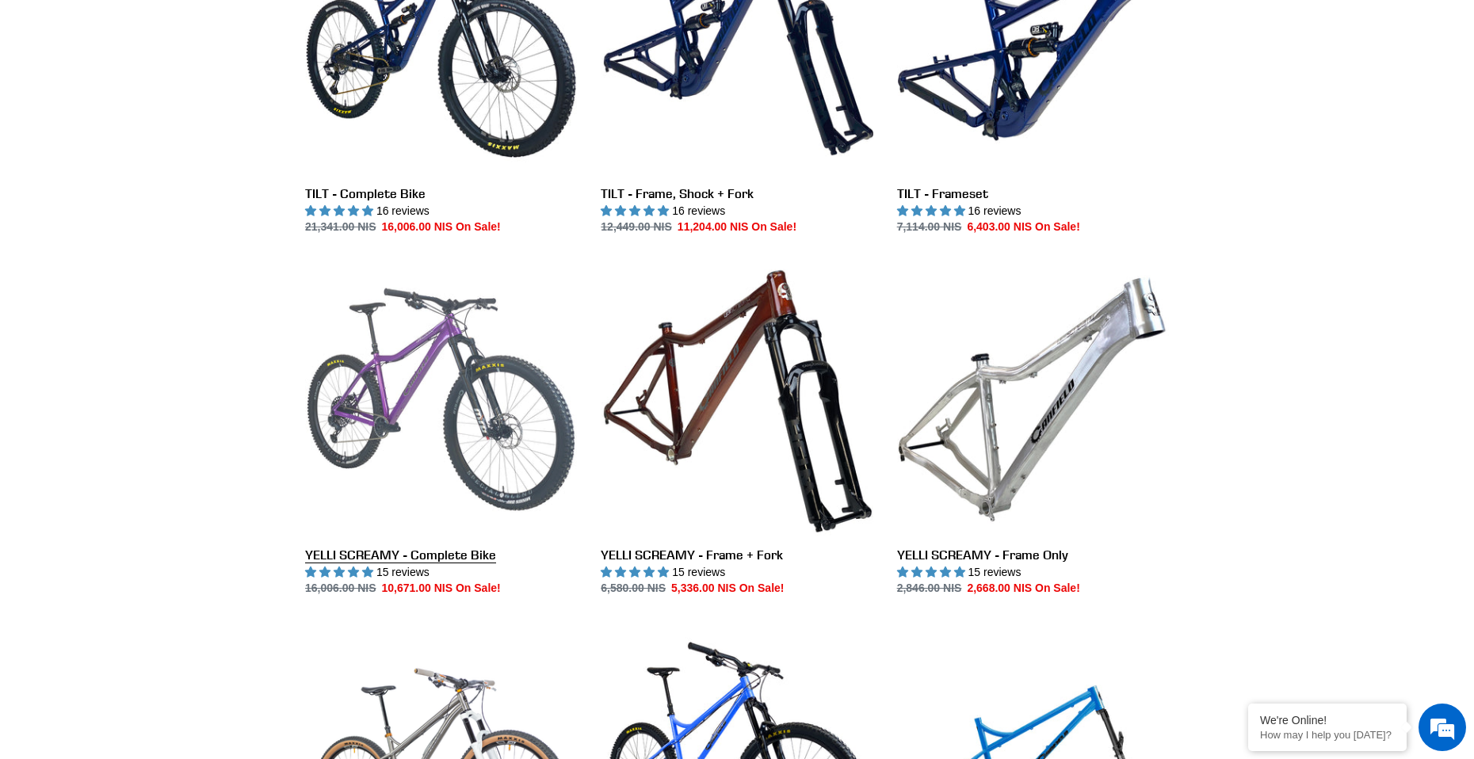
scroll to position [555, 0]
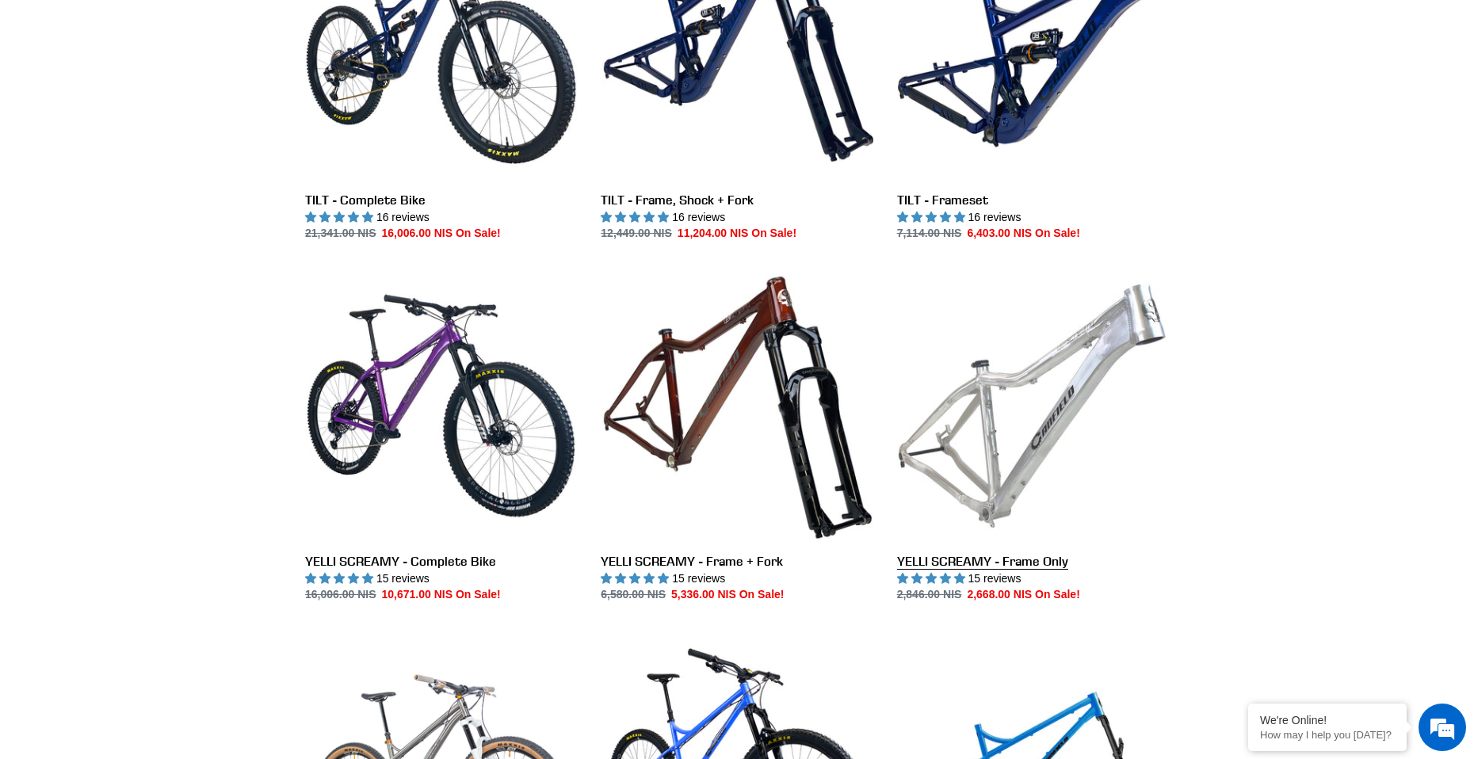
click at [1020, 389] on link "YELLI SCREAMY - Frame Only" at bounding box center [1033, 437] width 272 height 334
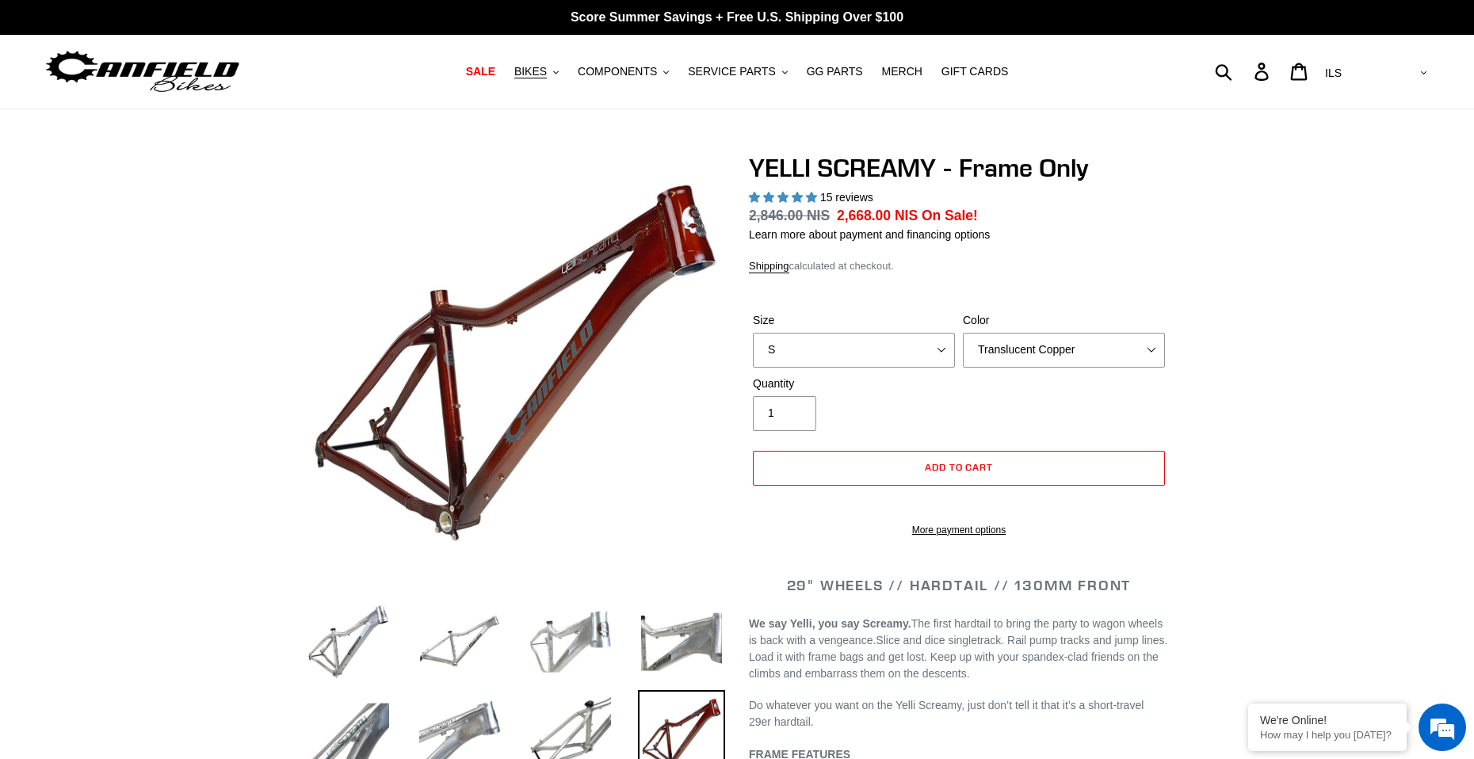
click at [588, 631] on img at bounding box center [570, 642] width 87 height 87
select select "highest-rating"
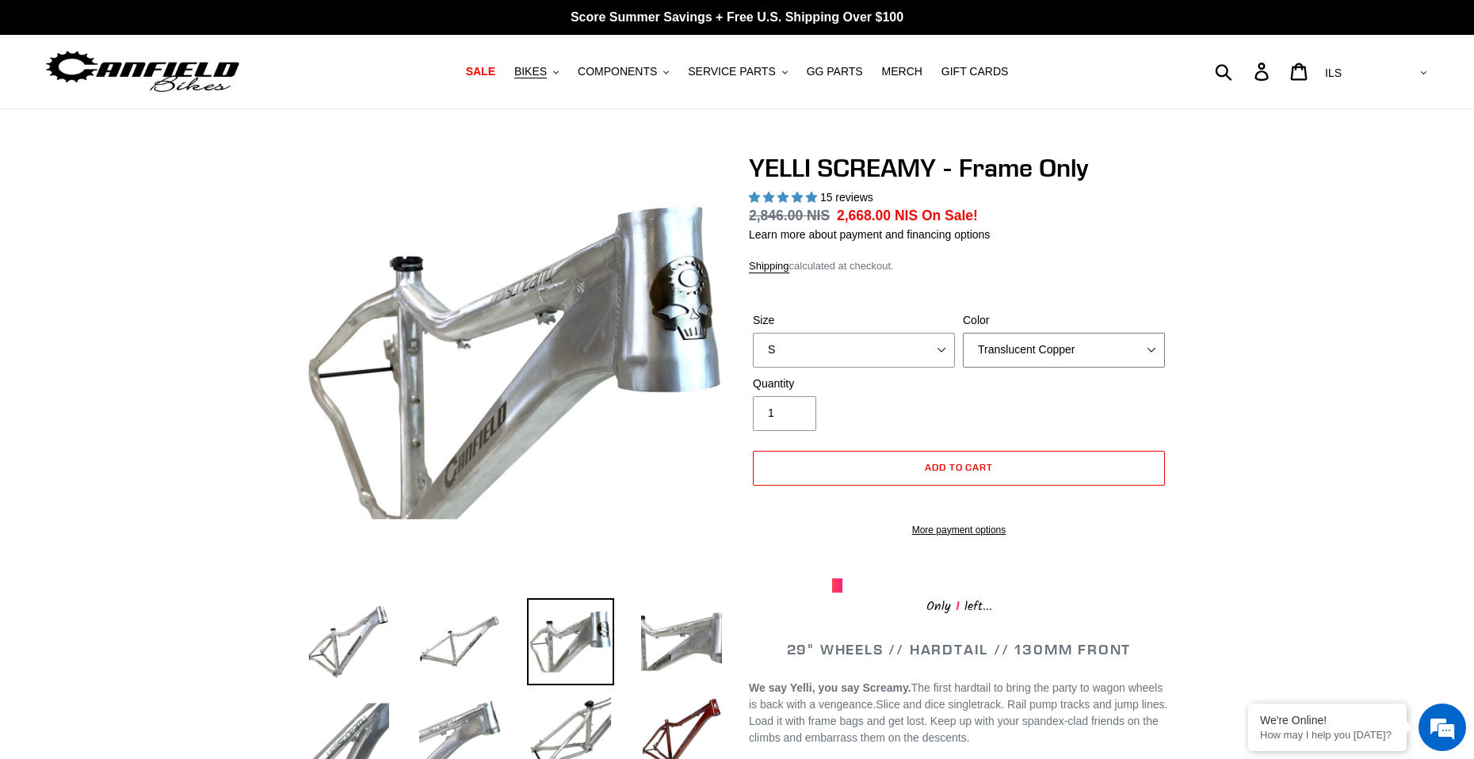
click at [1003, 338] on select "Translucent Copper Purple Haze Raw" at bounding box center [1064, 350] width 202 height 35
click at [963, 333] on select "Translucent Copper Purple Haze Raw" at bounding box center [1064, 350] width 202 height 35
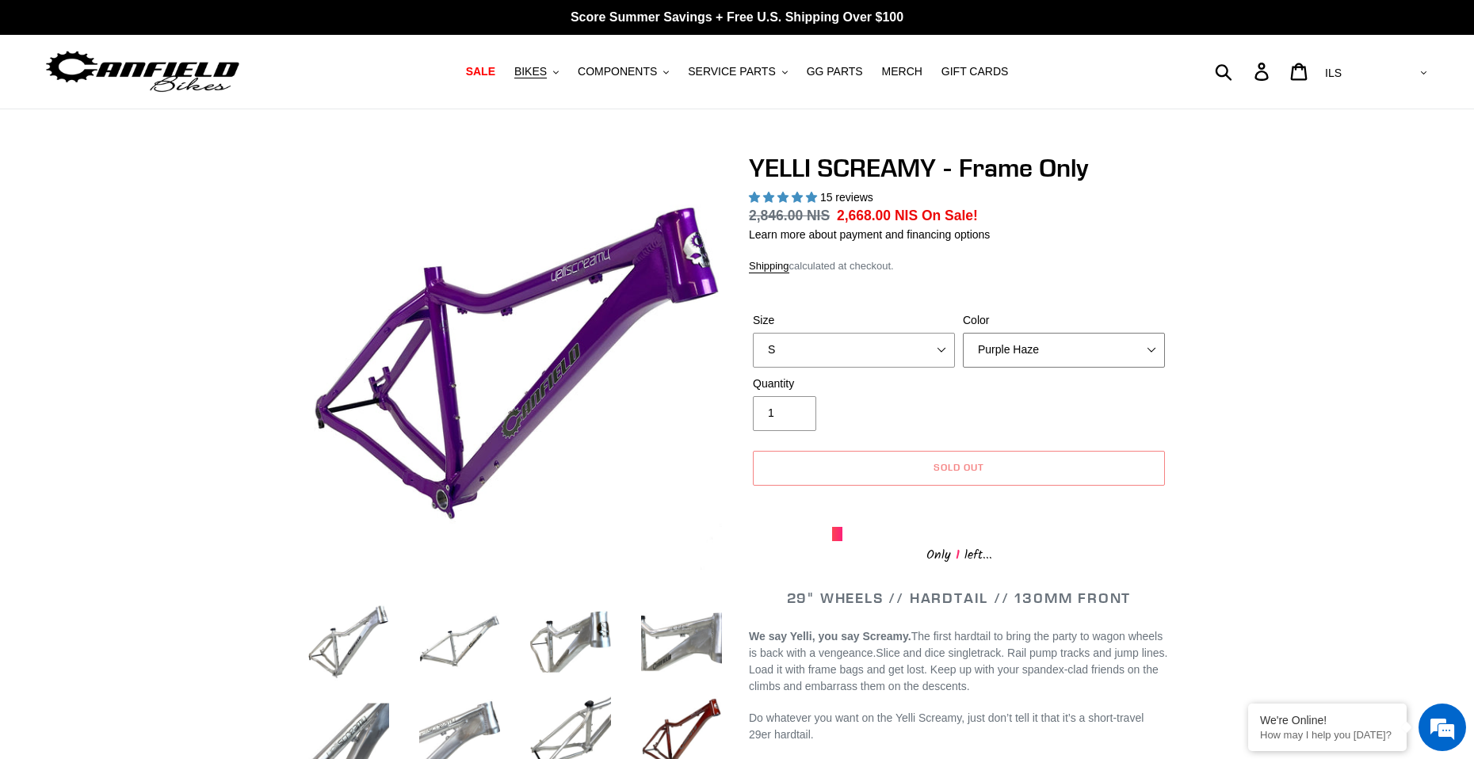
click at [1049, 353] on select "Translucent Copper Purple Haze Raw" at bounding box center [1064, 350] width 202 height 35
click at [963, 333] on select "Translucent Copper Purple Haze Raw" at bounding box center [1064, 350] width 202 height 35
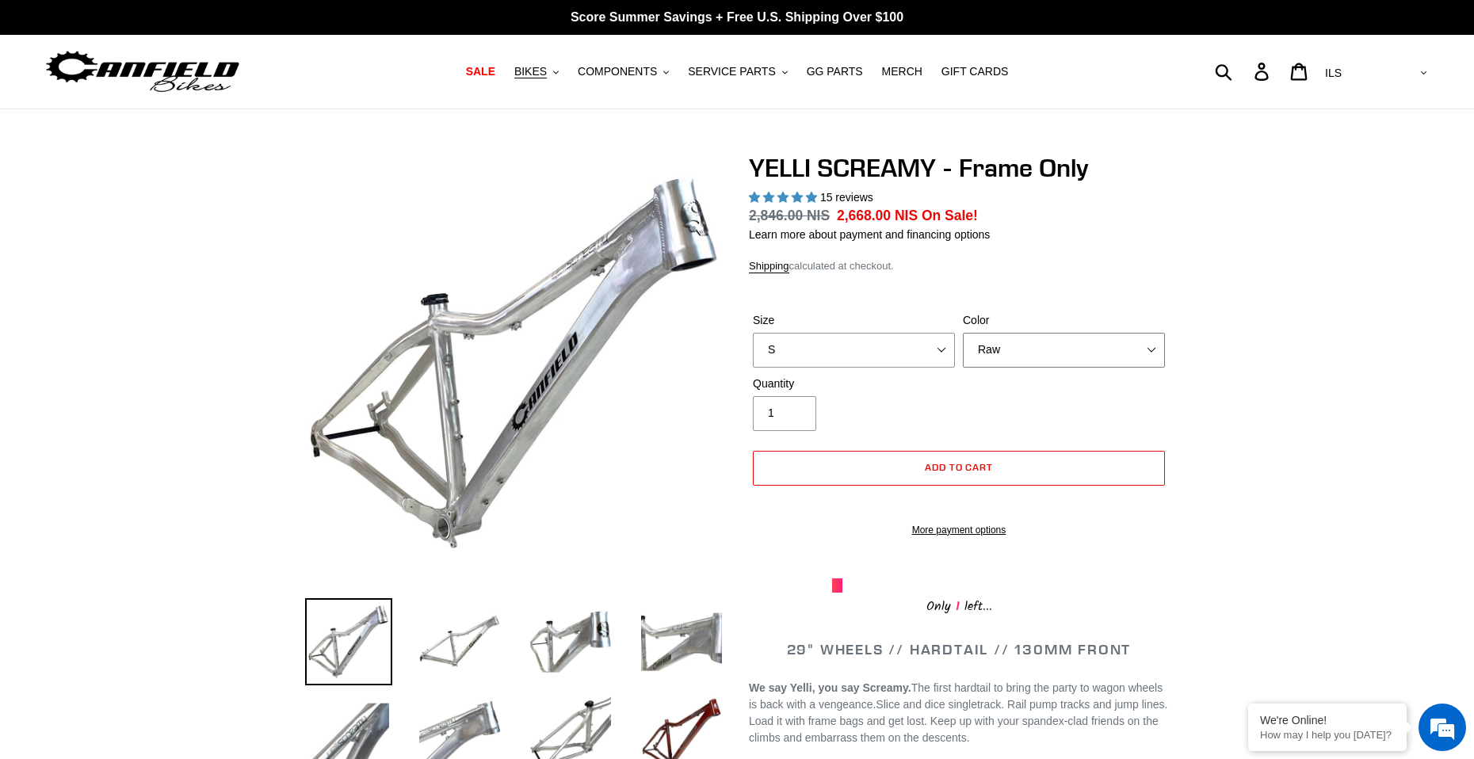
click at [1017, 334] on select "Translucent Copper Purple Haze Raw" at bounding box center [1064, 350] width 202 height 35
click at [1019, 363] on select "Translucent Copper Purple Haze Raw" at bounding box center [1064, 350] width 202 height 35
click at [1020, 358] on select "Translucent Copper Purple Haze Raw" at bounding box center [1064, 350] width 202 height 35
select select "Translucent Copper"
click at [963, 333] on select "Translucent Copper Purple Haze Raw" at bounding box center [1064, 350] width 202 height 35
